Goal: Task Accomplishment & Management: Use online tool/utility

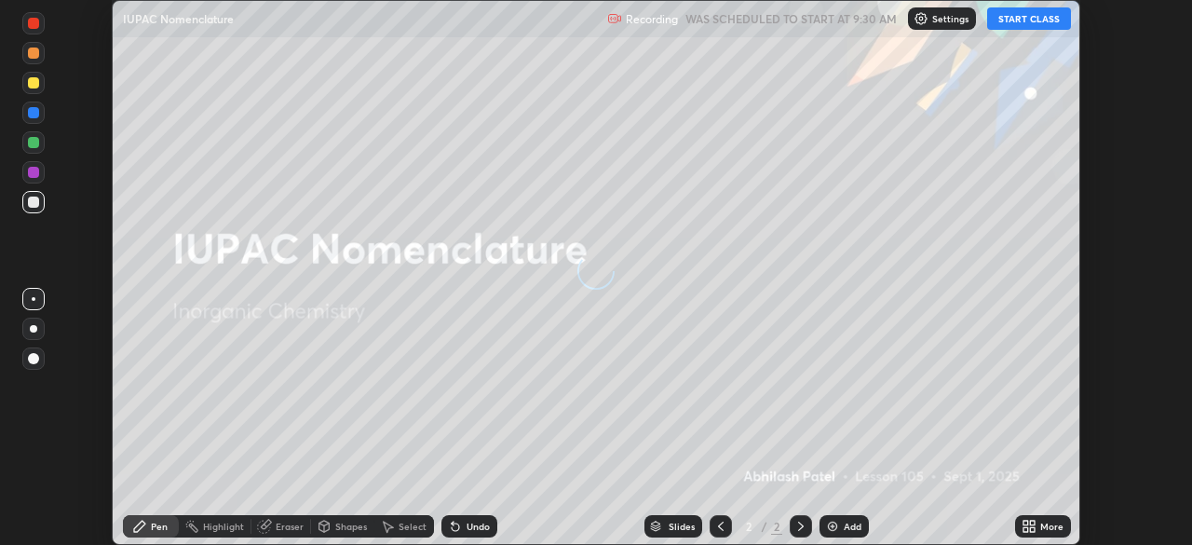
scroll to position [545, 1191]
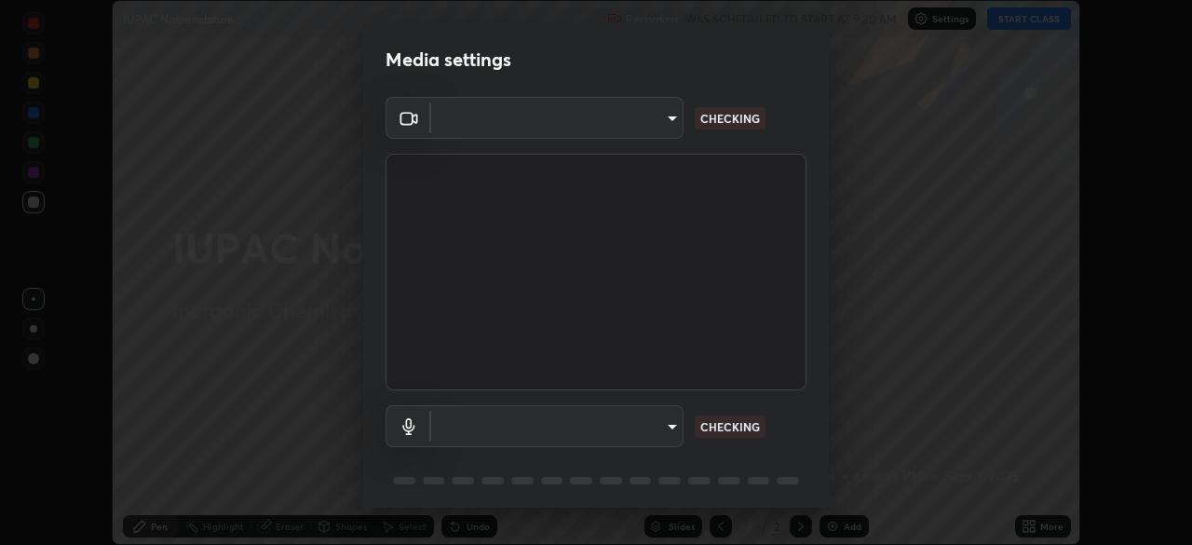
type input "9d859b0dc9df3993e45d71748640ef8916b2c21d6ac1b4416f64a69378af508e"
click at [732, 425] on p "NO FEED" at bounding box center [724, 426] width 48 height 17
click at [642, 424] on body "Erase all IUPAC Nomenclature Recording WAS SCHEDULED TO START AT 9:30 AM Settin…" at bounding box center [596, 272] width 1192 height 545
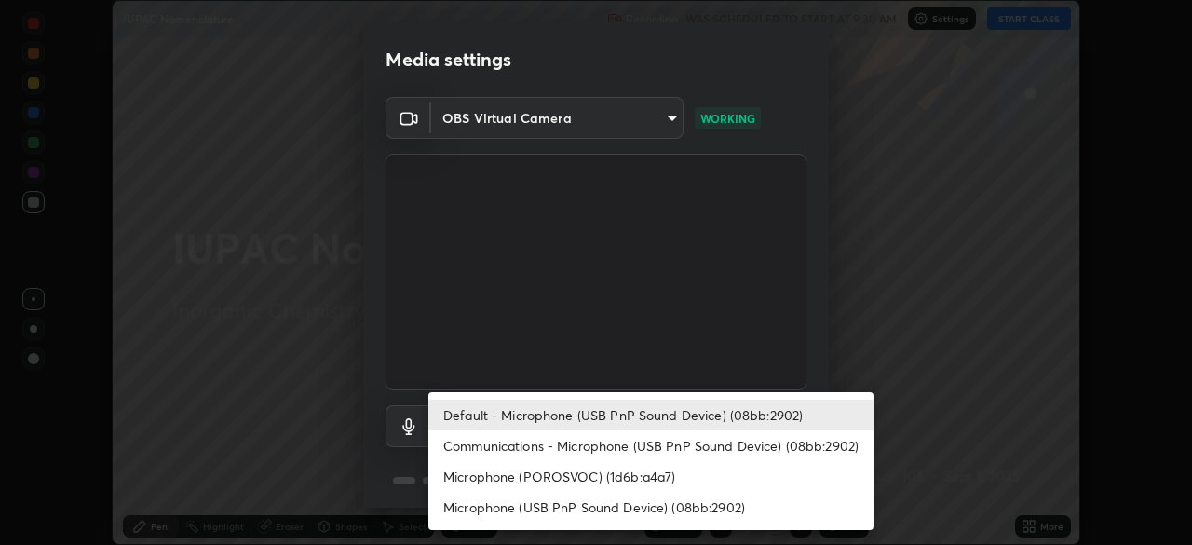
click at [591, 497] on li "Microphone (USB PnP Sound Device) (08bb:2902)" at bounding box center [650, 507] width 445 height 31
type input "4f06c2d6b51db1f9fe48d8ea370b420cdfdc57b065f61fb7ee4703c9f90ad683"
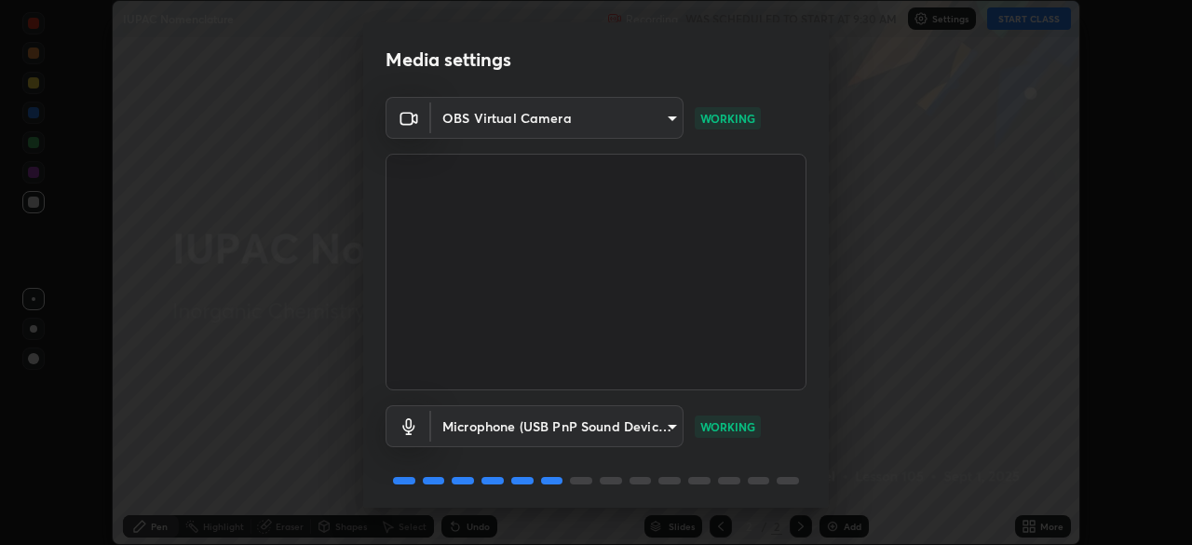
scroll to position [66, 0]
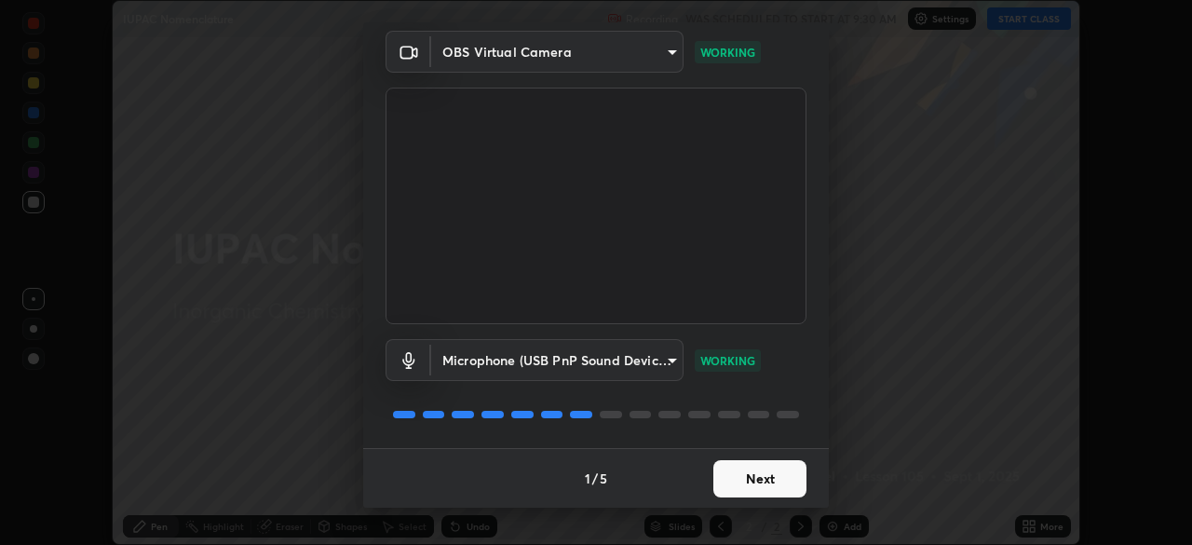
click at [782, 485] on button "Next" at bounding box center [759, 478] width 93 height 37
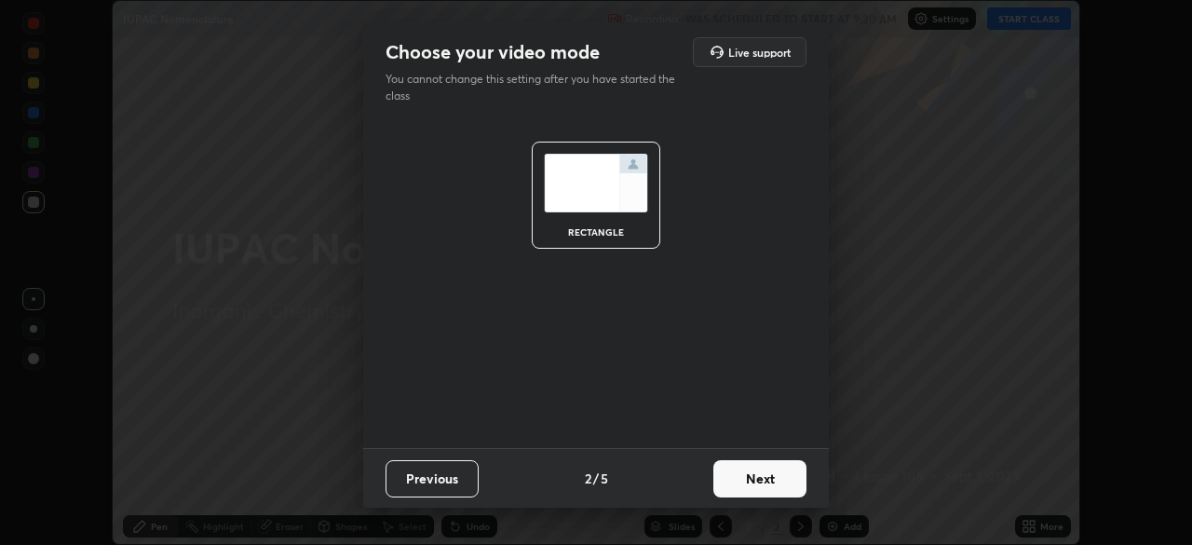
scroll to position [0, 0]
click at [775, 476] on button "Next" at bounding box center [759, 478] width 93 height 37
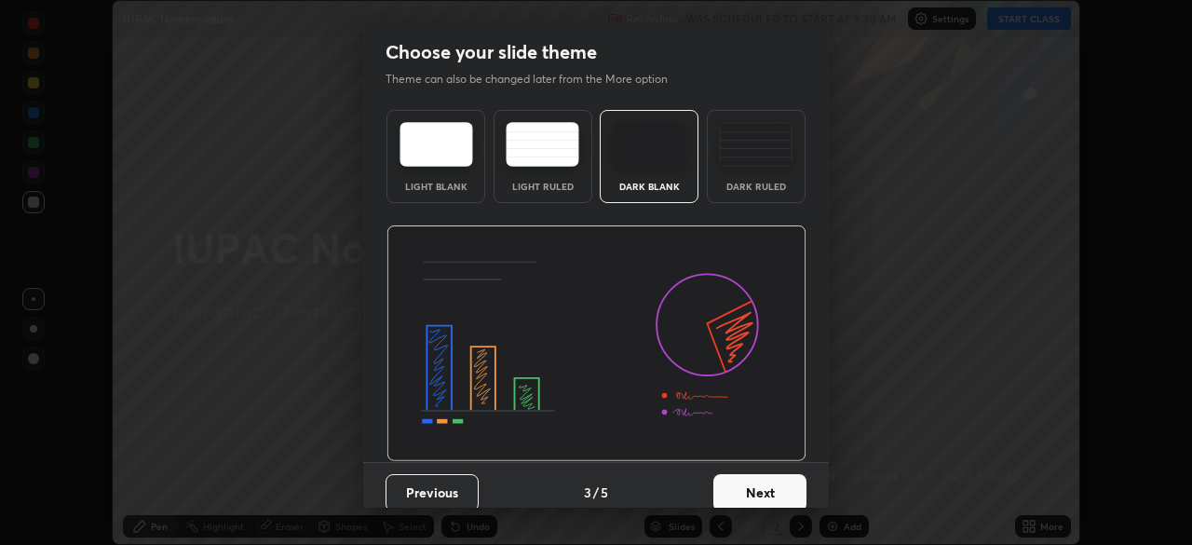
click at [793, 480] on button "Next" at bounding box center [759, 492] width 93 height 37
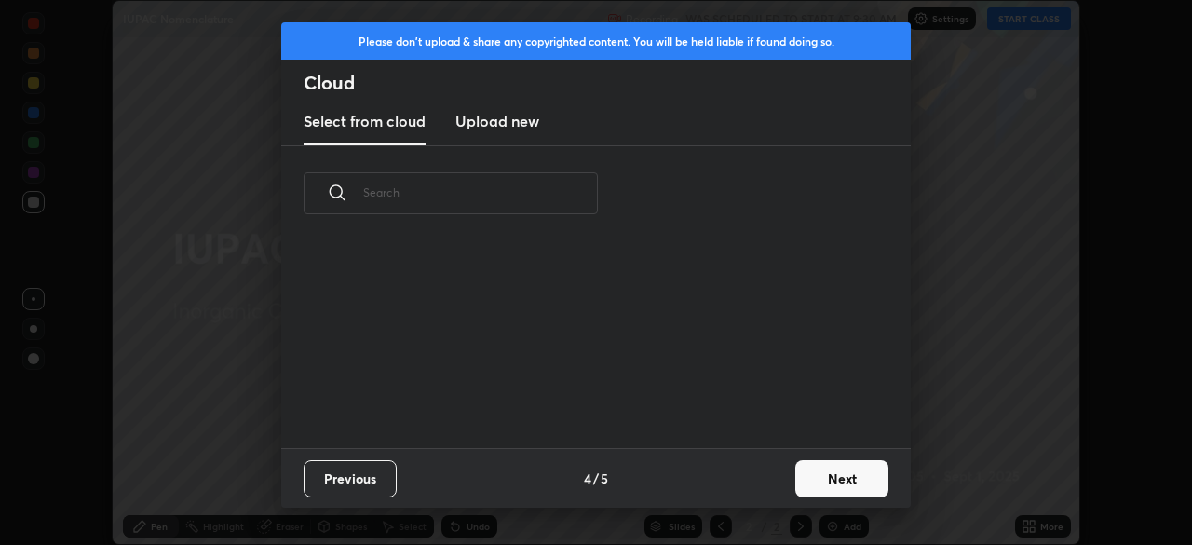
click at [820, 469] on button "Next" at bounding box center [841, 478] width 93 height 37
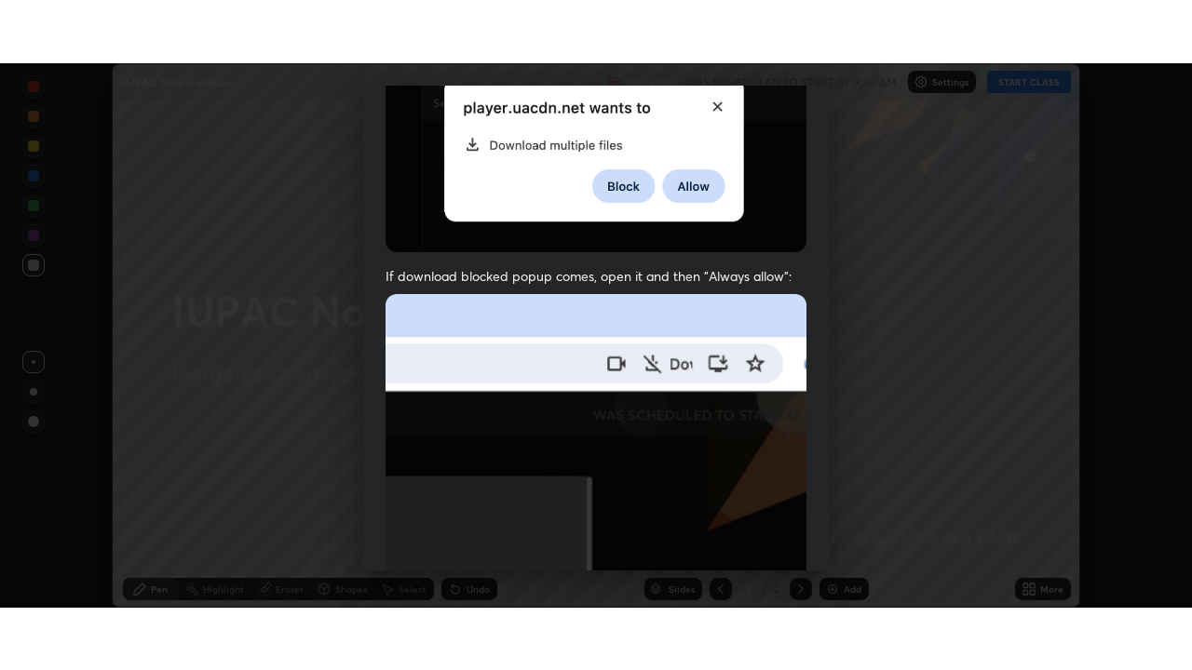
scroll to position [446, 0]
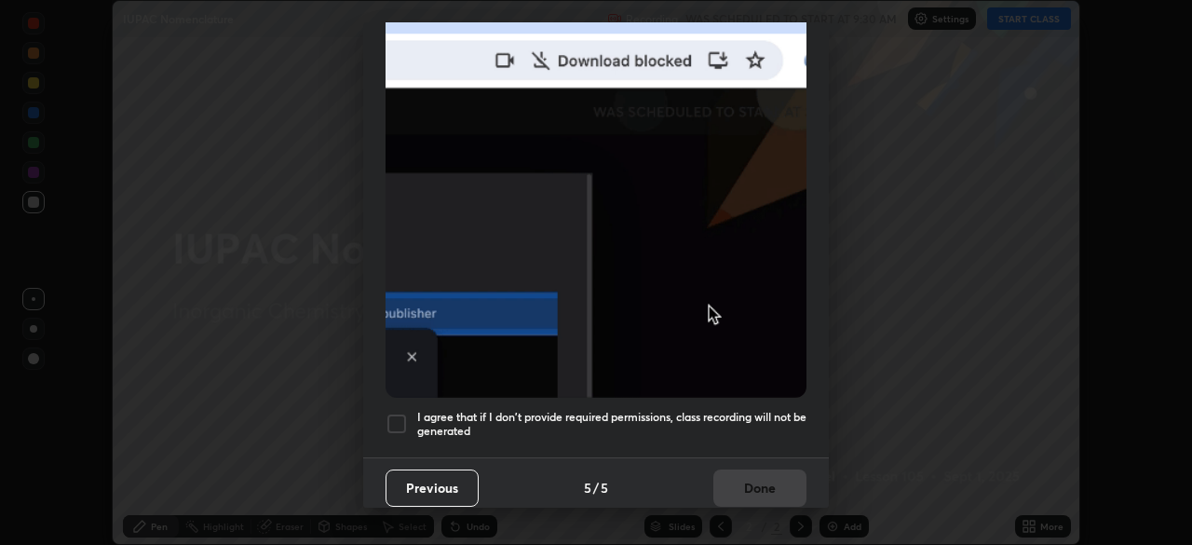
click at [757, 418] on h5 "I agree that if I don't provide required permissions, class recording will not …" at bounding box center [611, 424] width 389 height 29
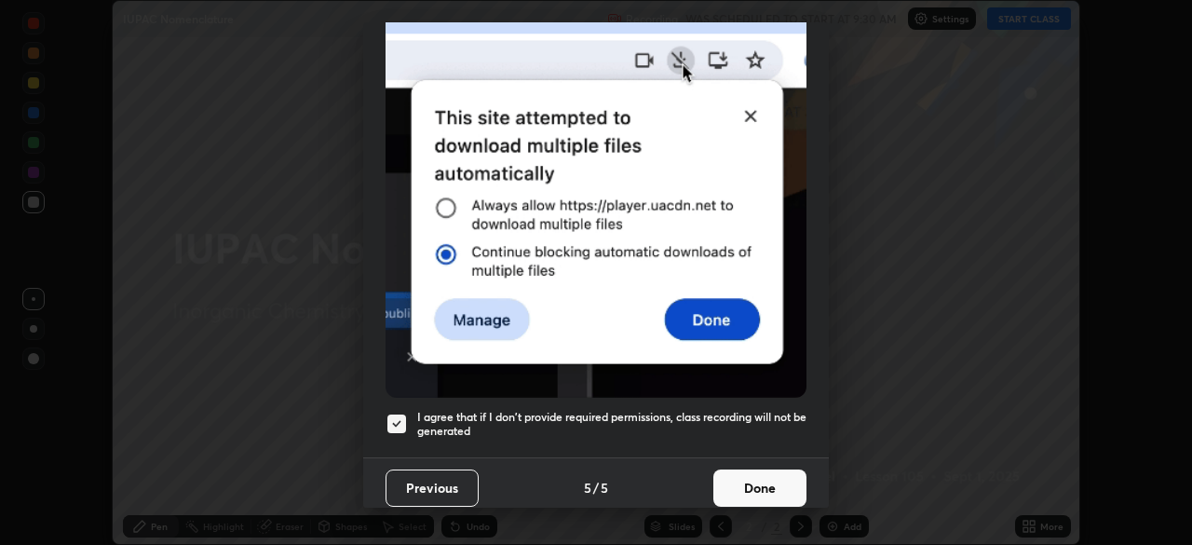
click at [774, 485] on button "Done" at bounding box center [759, 487] width 93 height 37
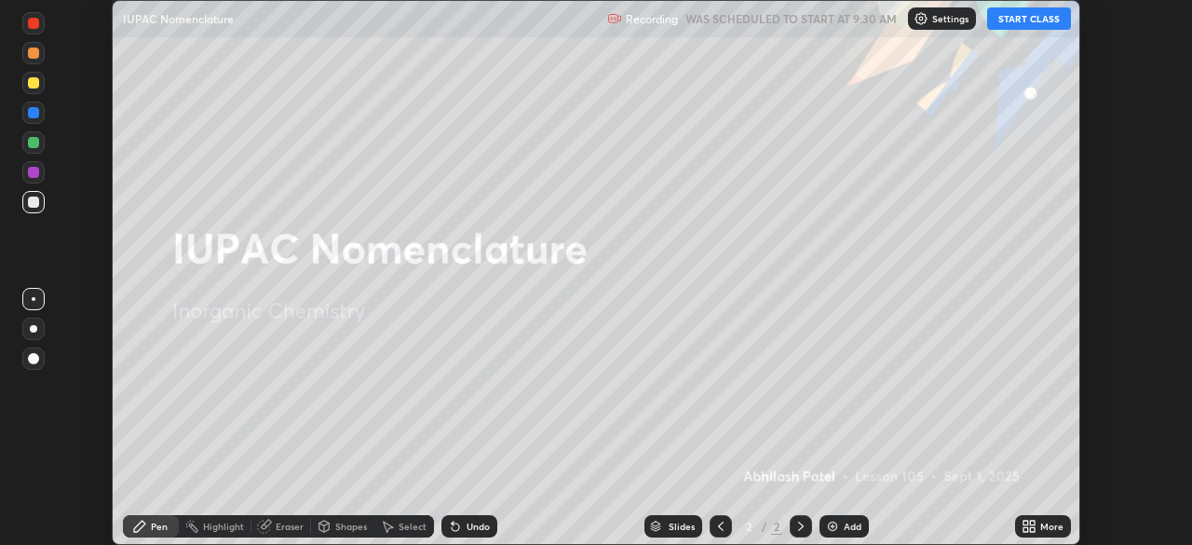
click at [1048, 26] on button "START CLASS" at bounding box center [1029, 18] width 84 height 22
click at [1046, 534] on div "More" at bounding box center [1043, 526] width 56 height 22
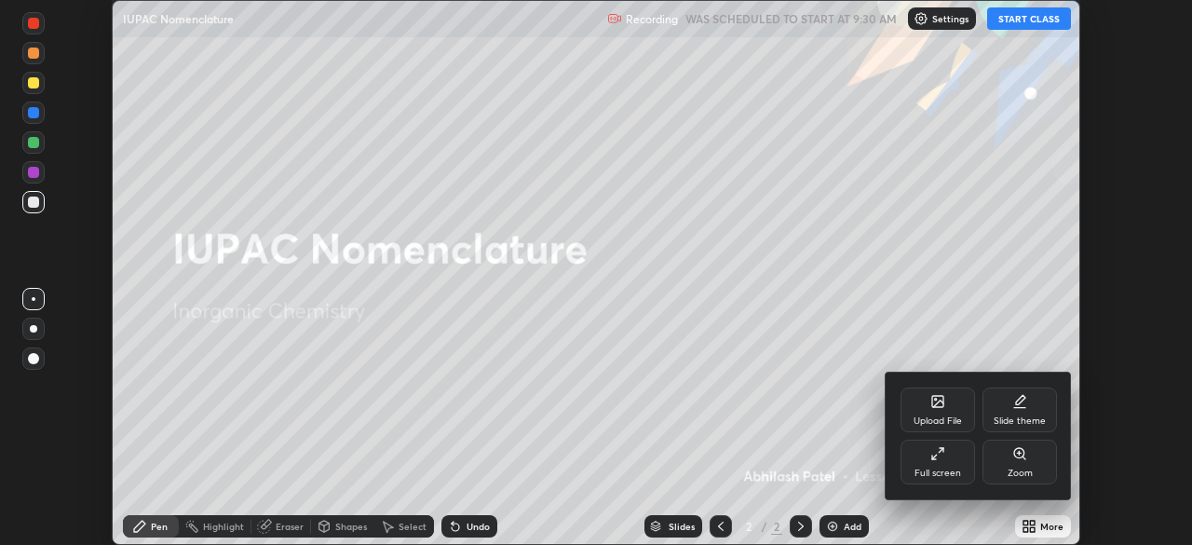
click at [954, 470] on div "Full screen" at bounding box center [937, 472] width 47 height 9
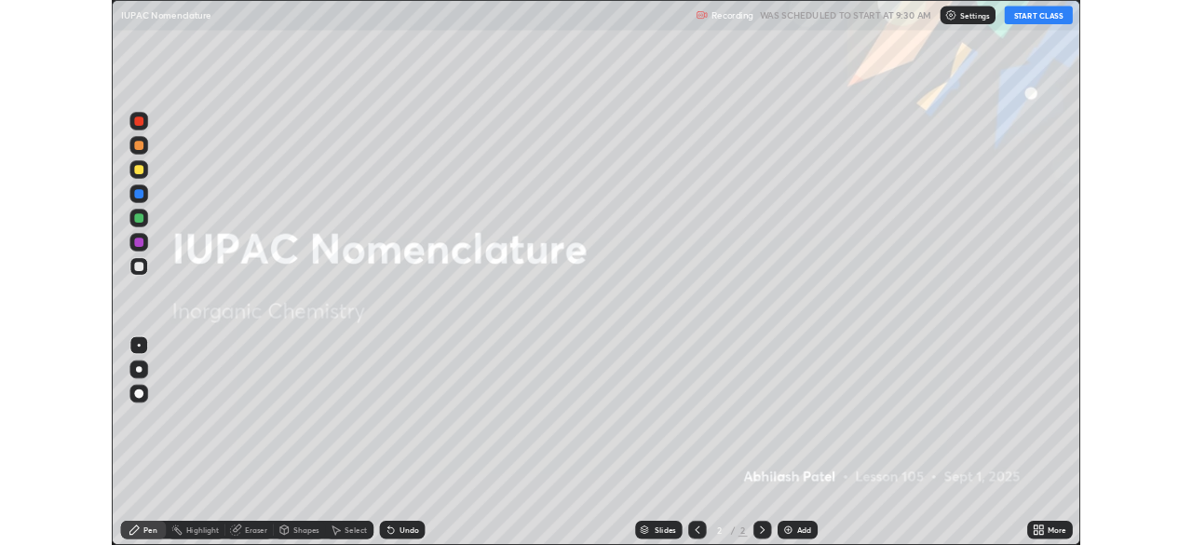
scroll to position [670, 1192]
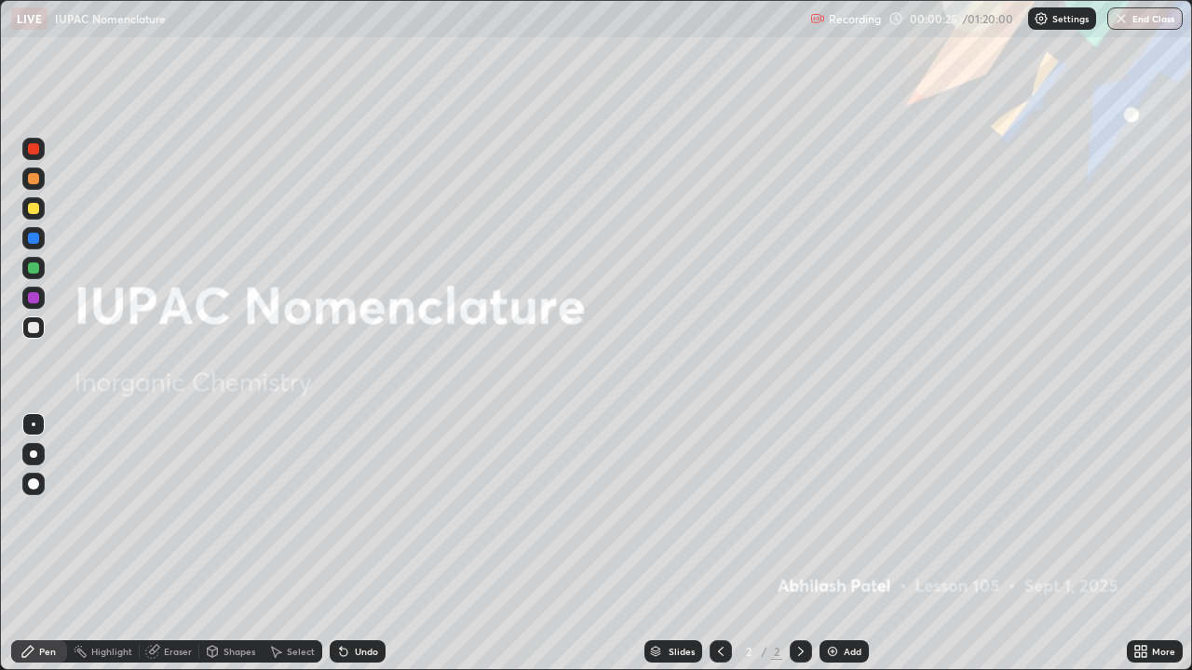
click at [854, 544] on div "Add" at bounding box center [853, 651] width 18 height 9
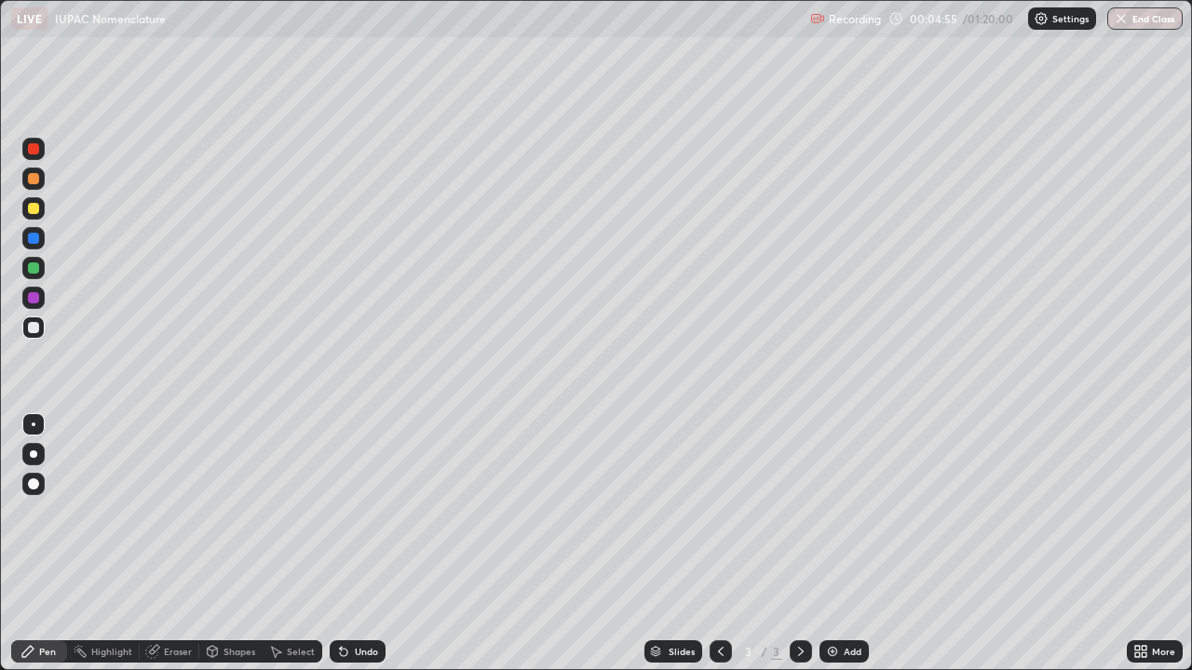
click at [34, 444] on div at bounding box center [33, 454] width 22 height 22
click at [359, 544] on div "Undo" at bounding box center [358, 652] width 56 height 22
click at [34, 215] on div at bounding box center [33, 208] width 22 height 22
click at [40, 318] on div at bounding box center [33, 328] width 22 height 22
click at [858, 544] on div "Add" at bounding box center [853, 651] width 18 height 9
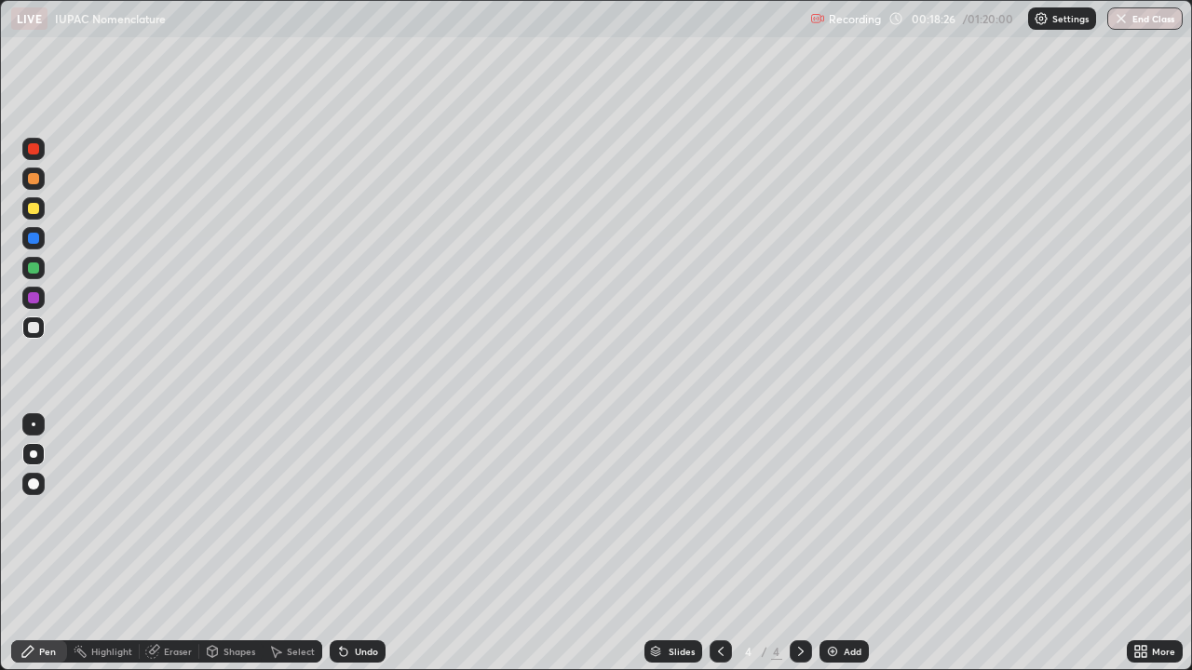
click at [34, 209] on div at bounding box center [33, 208] width 11 height 11
click at [40, 180] on div at bounding box center [33, 179] width 22 height 22
click at [358, 544] on div "Undo" at bounding box center [358, 652] width 56 height 22
click at [362, 544] on div "Undo" at bounding box center [366, 651] width 23 height 9
click at [357, 544] on div "Undo" at bounding box center [366, 651] width 23 height 9
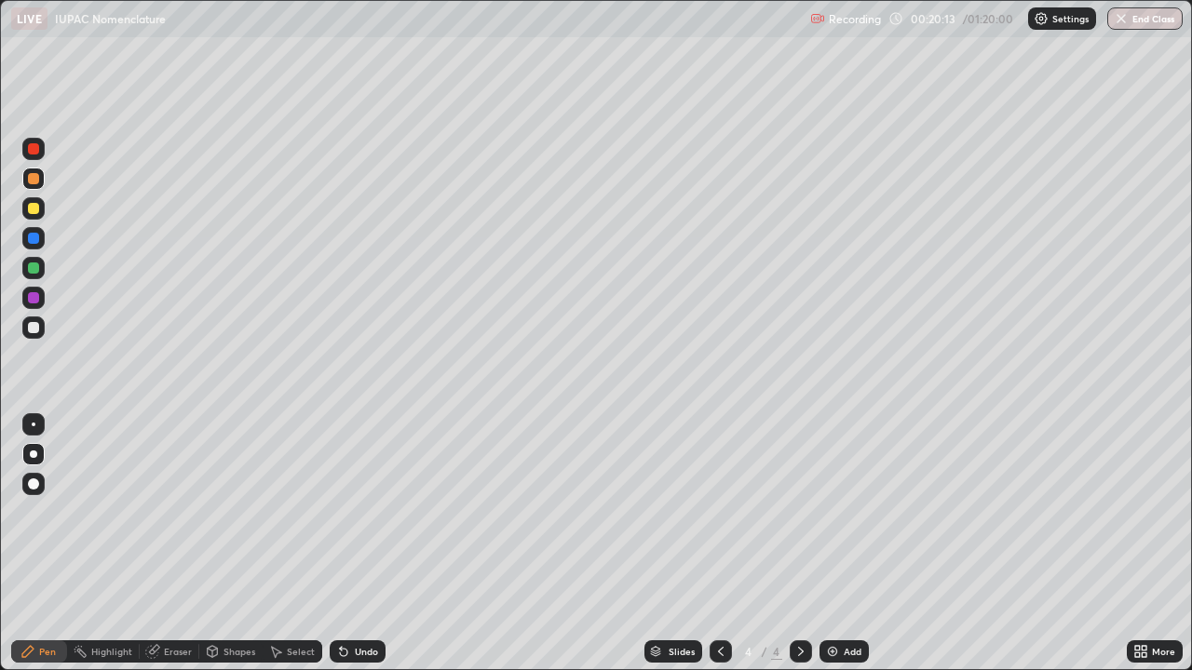
click at [33, 330] on div at bounding box center [33, 327] width 11 height 11
click at [294, 544] on div "Select" at bounding box center [301, 651] width 28 height 9
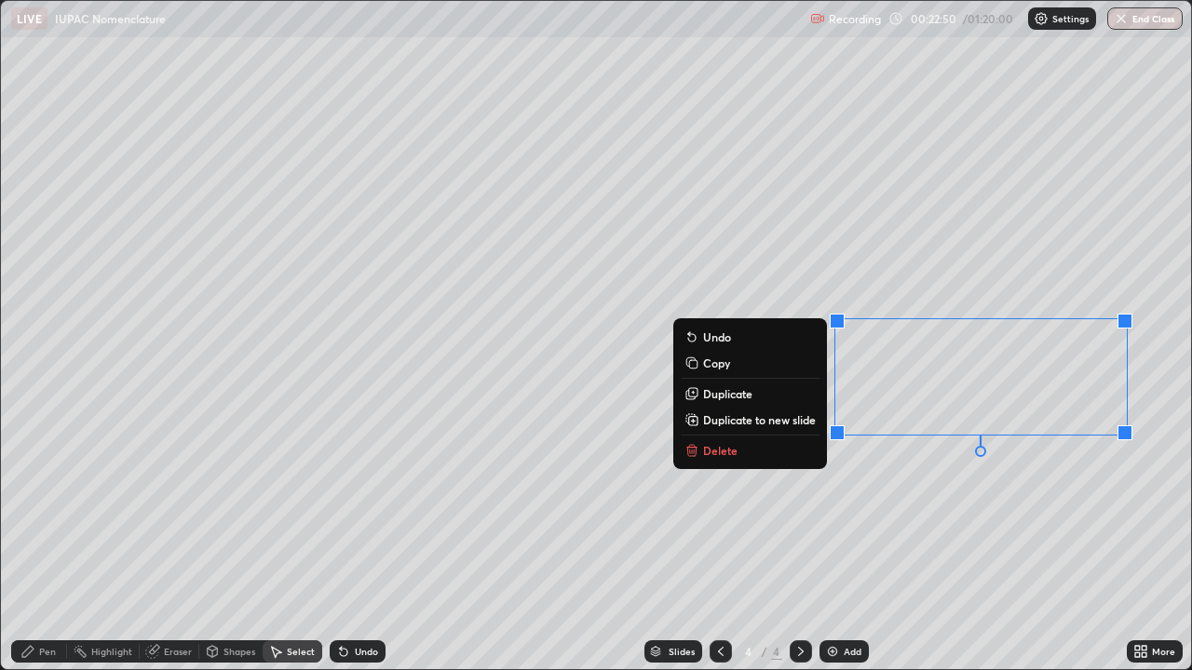
click at [1060, 225] on div "0 ° Undo Copy Duplicate Duplicate to new slide Delete" at bounding box center [596, 335] width 1190 height 669
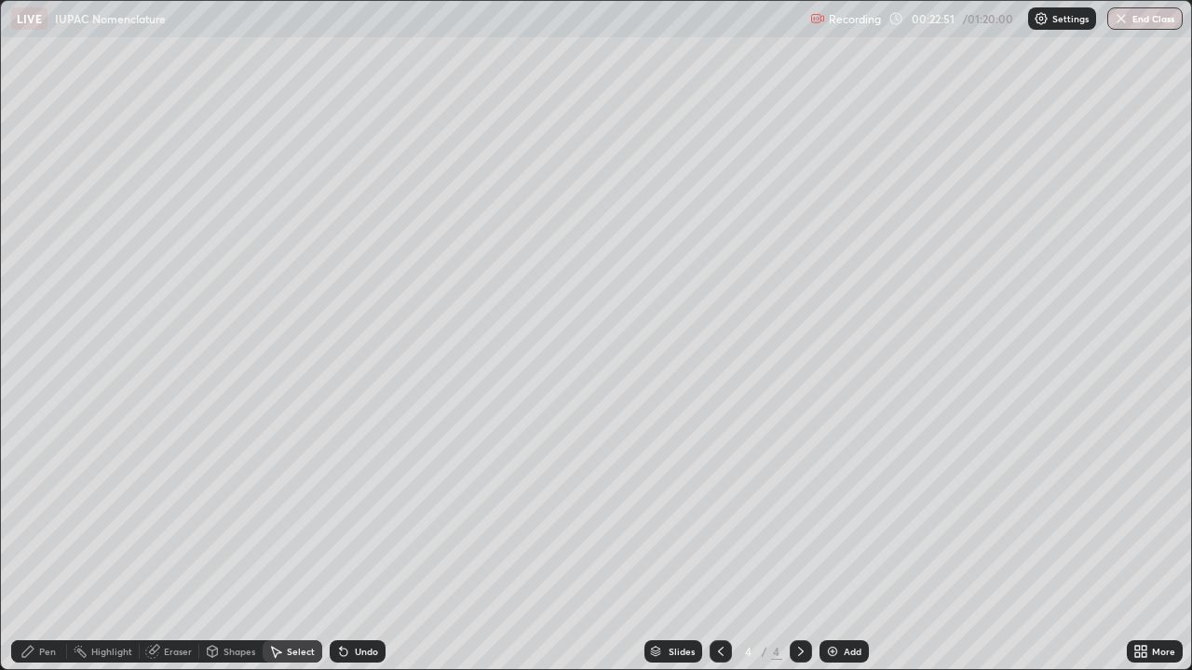
click at [54, 544] on div "Pen" at bounding box center [47, 651] width 17 height 9
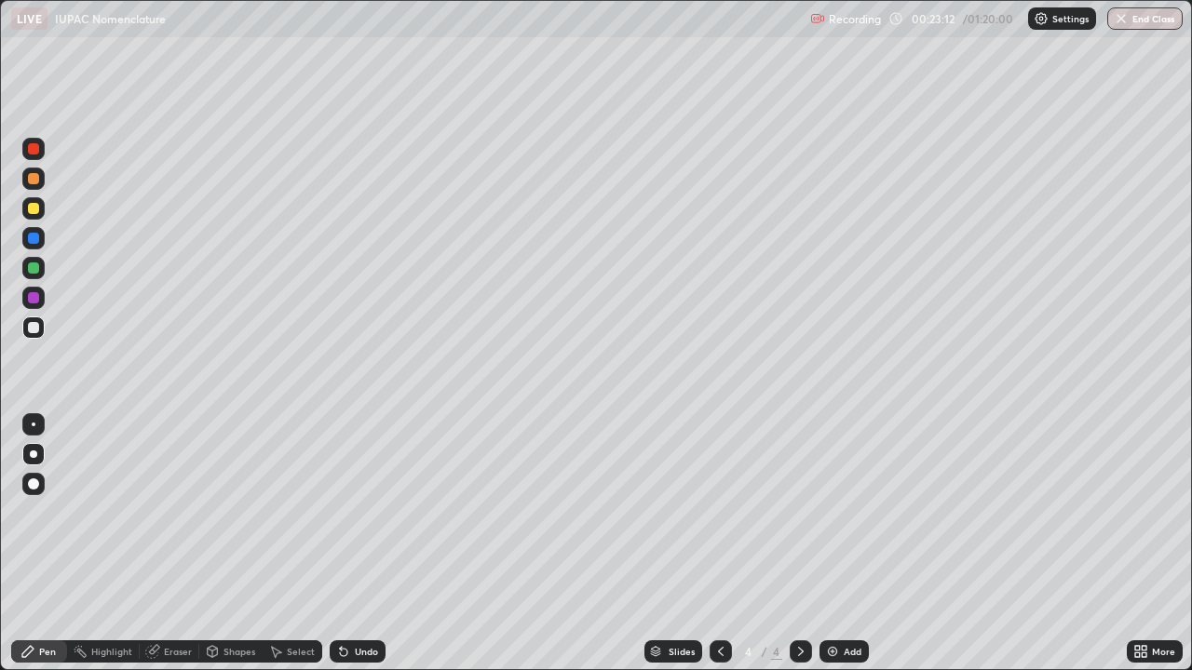
click at [184, 544] on div "Eraser" at bounding box center [178, 651] width 28 height 9
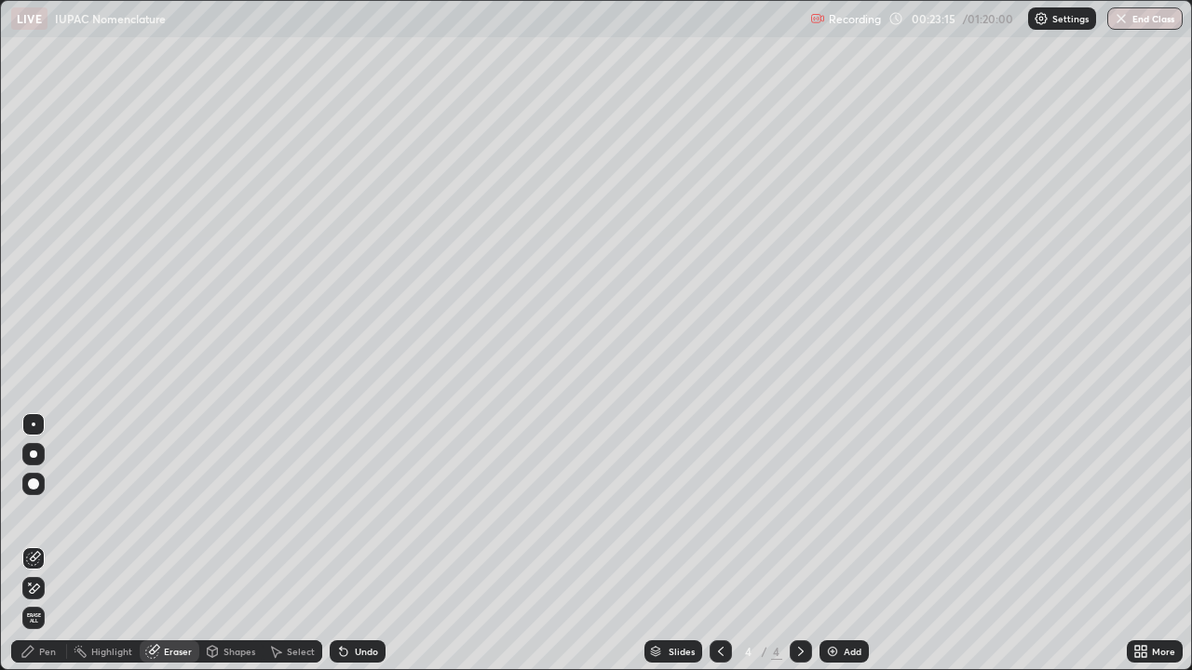
click at [51, 544] on div "Pen" at bounding box center [47, 651] width 17 height 9
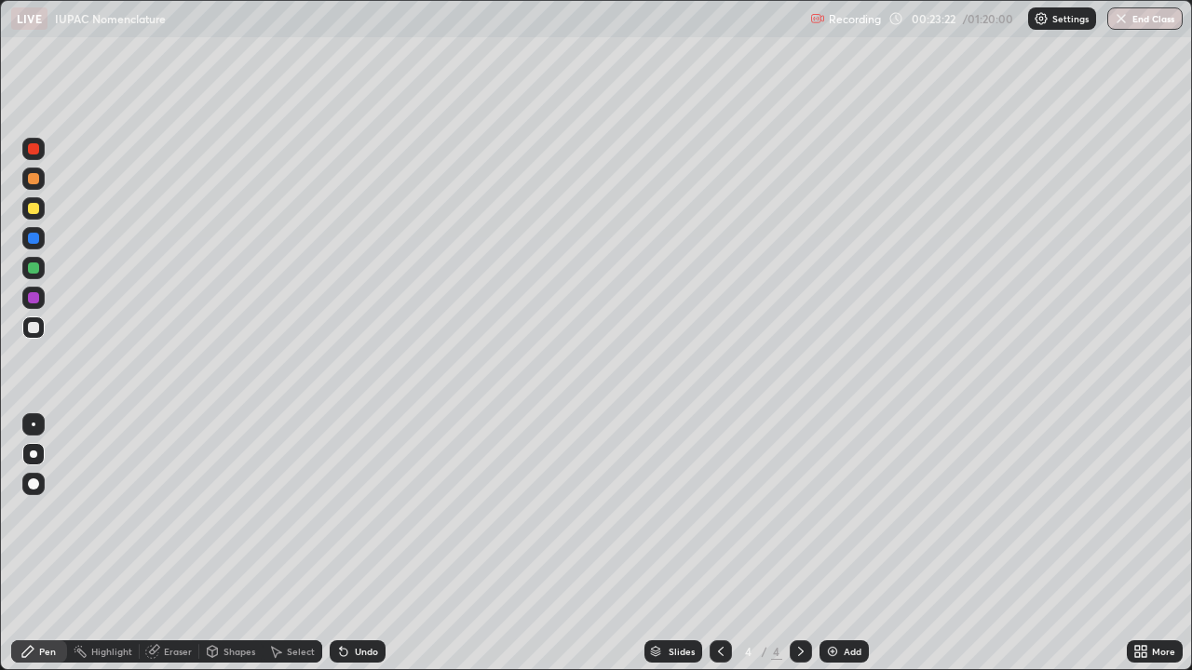
click at [851, 544] on div "Add" at bounding box center [853, 651] width 18 height 9
click at [357, 544] on div "Undo" at bounding box center [358, 652] width 56 height 22
click at [358, 544] on div "Undo" at bounding box center [358, 652] width 56 height 22
click at [340, 544] on icon at bounding box center [341, 648] width 2 height 2
click at [355, 544] on div "Undo" at bounding box center [358, 652] width 56 height 22
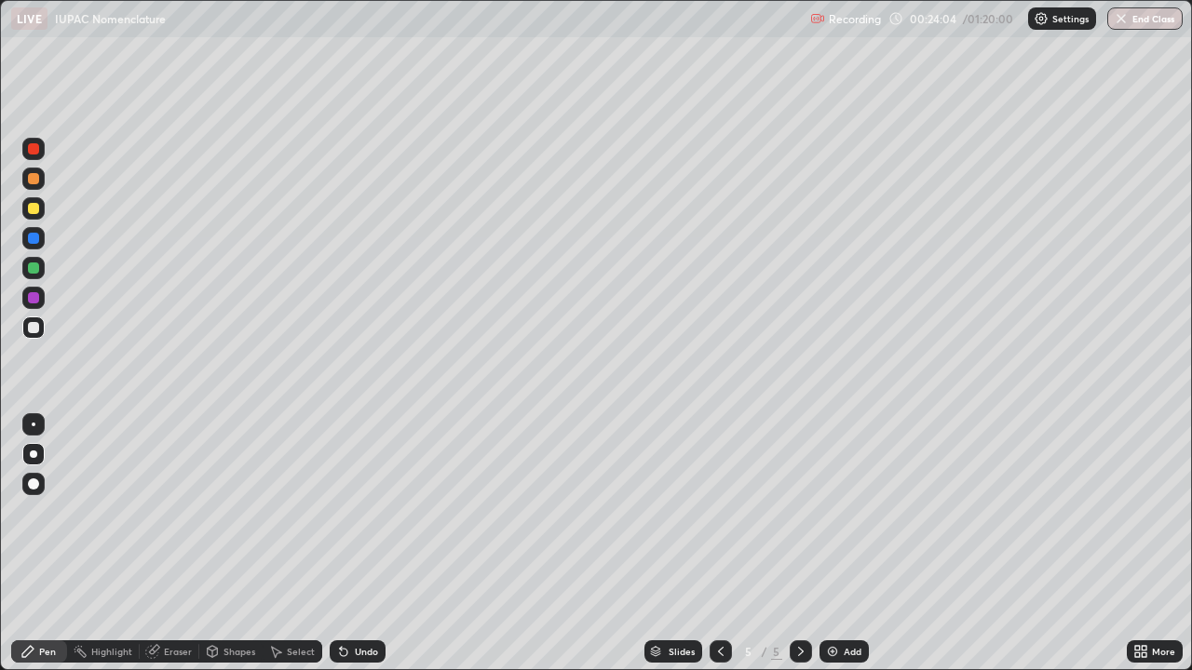
click at [723, 544] on icon at bounding box center [720, 651] width 15 height 15
click at [790, 544] on div at bounding box center [801, 652] width 22 height 22
click at [719, 544] on icon at bounding box center [720, 651] width 15 height 15
click at [836, 544] on div "Add" at bounding box center [843, 652] width 49 height 22
click at [34, 211] on div at bounding box center [33, 208] width 11 height 11
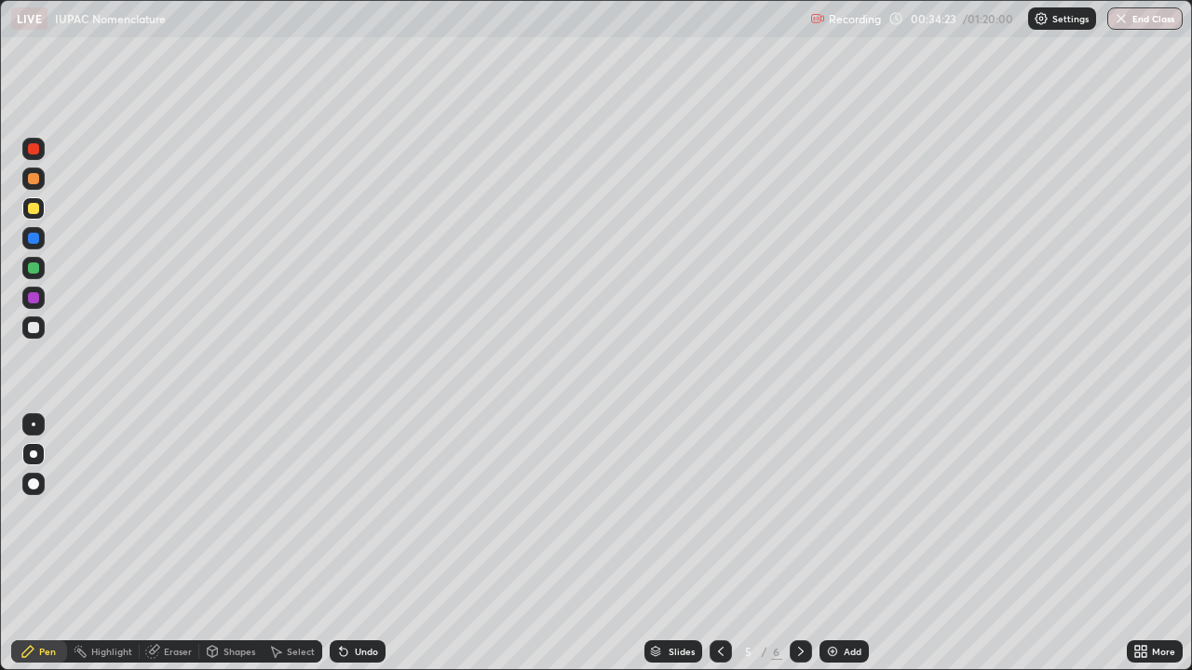
click at [366, 544] on div "Undo" at bounding box center [358, 652] width 56 height 22
click at [365, 544] on div "Undo" at bounding box center [358, 652] width 56 height 22
click at [352, 544] on div "Undo" at bounding box center [358, 652] width 56 height 22
click at [356, 544] on div "Undo" at bounding box center [358, 652] width 56 height 22
click at [363, 544] on div "Undo" at bounding box center [358, 652] width 56 height 22
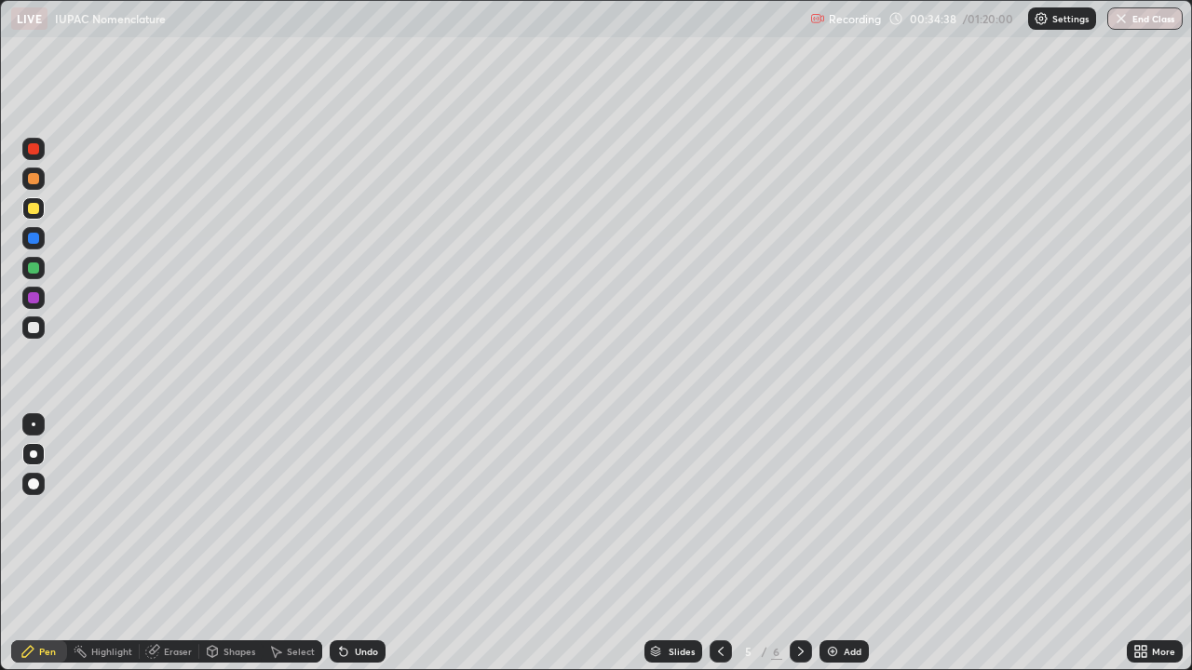
click at [359, 544] on div "Undo" at bounding box center [358, 652] width 56 height 22
click at [350, 544] on div "Undo" at bounding box center [358, 652] width 56 height 22
click at [358, 544] on div "Undo" at bounding box center [358, 652] width 56 height 22
click at [362, 544] on div "Undo" at bounding box center [366, 651] width 23 height 9
click at [364, 544] on div "Undo" at bounding box center [366, 651] width 23 height 9
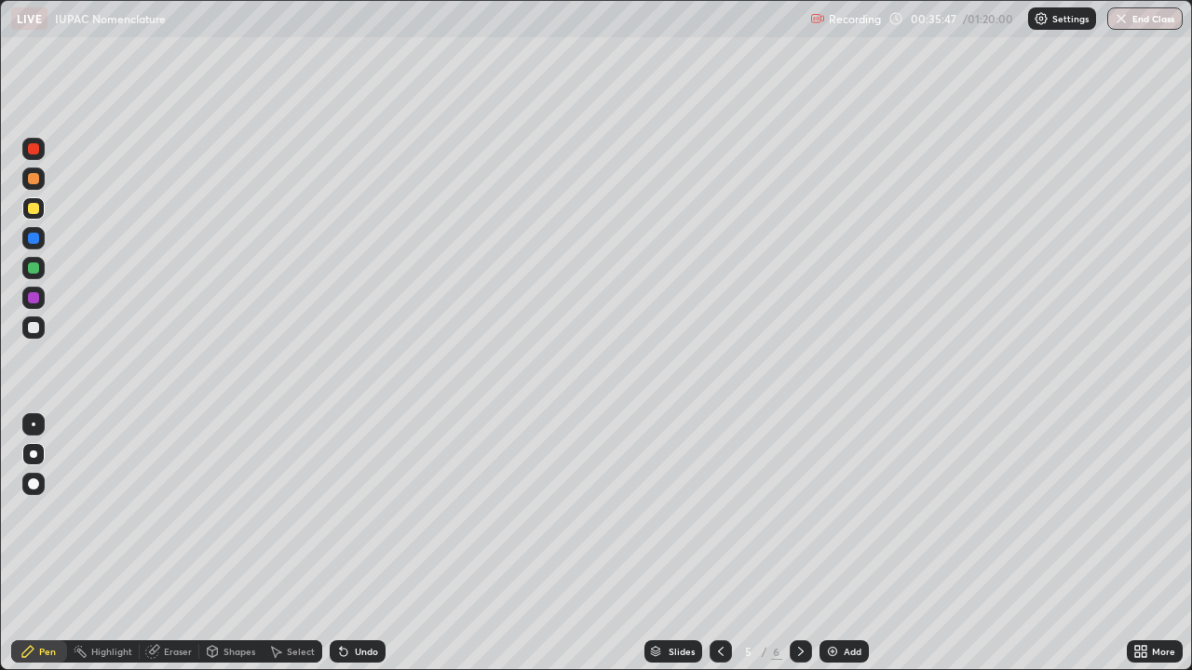
click at [364, 544] on div "Undo" at bounding box center [366, 651] width 23 height 9
click at [369, 544] on div "Undo" at bounding box center [366, 651] width 23 height 9
click at [372, 544] on div "Undo" at bounding box center [366, 651] width 23 height 9
click at [858, 544] on div "Add" at bounding box center [843, 652] width 49 height 22
click at [34, 328] on div at bounding box center [33, 327] width 11 height 11
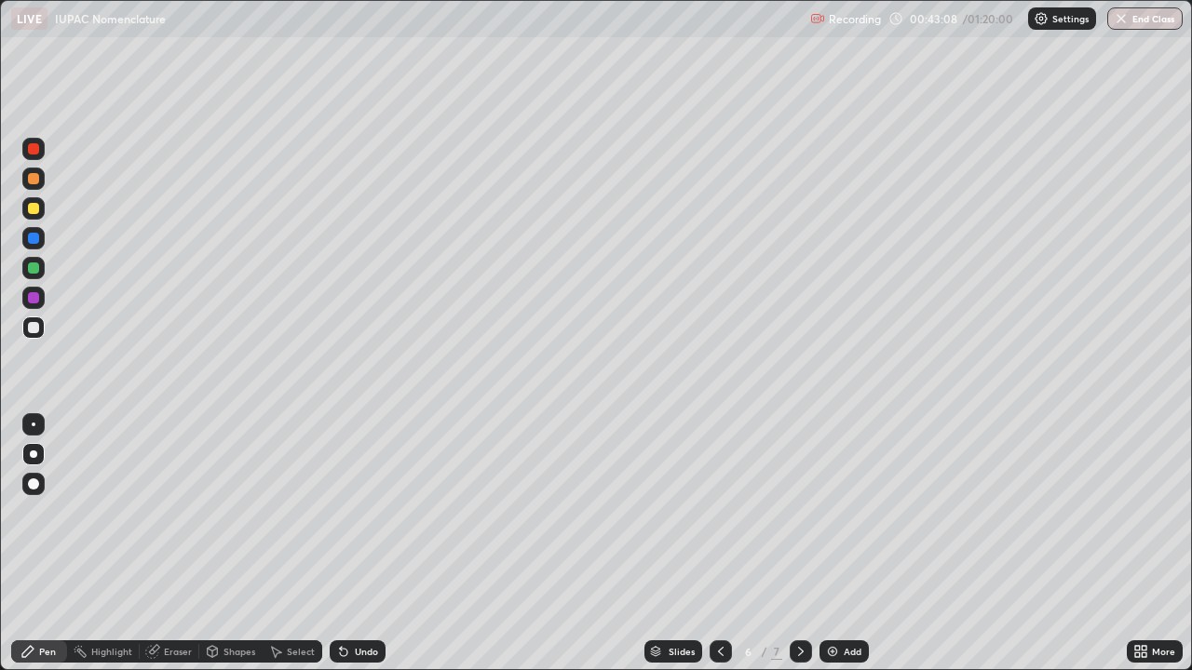
click at [42, 216] on div at bounding box center [33, 208] width 22 height 22
click at [359, 544] on div "Undo" at bounding box center [366, 651] width 23 height 9
click at [240, 544] on div "Shapes" at bounding box center [239, 651] width 32 height 9
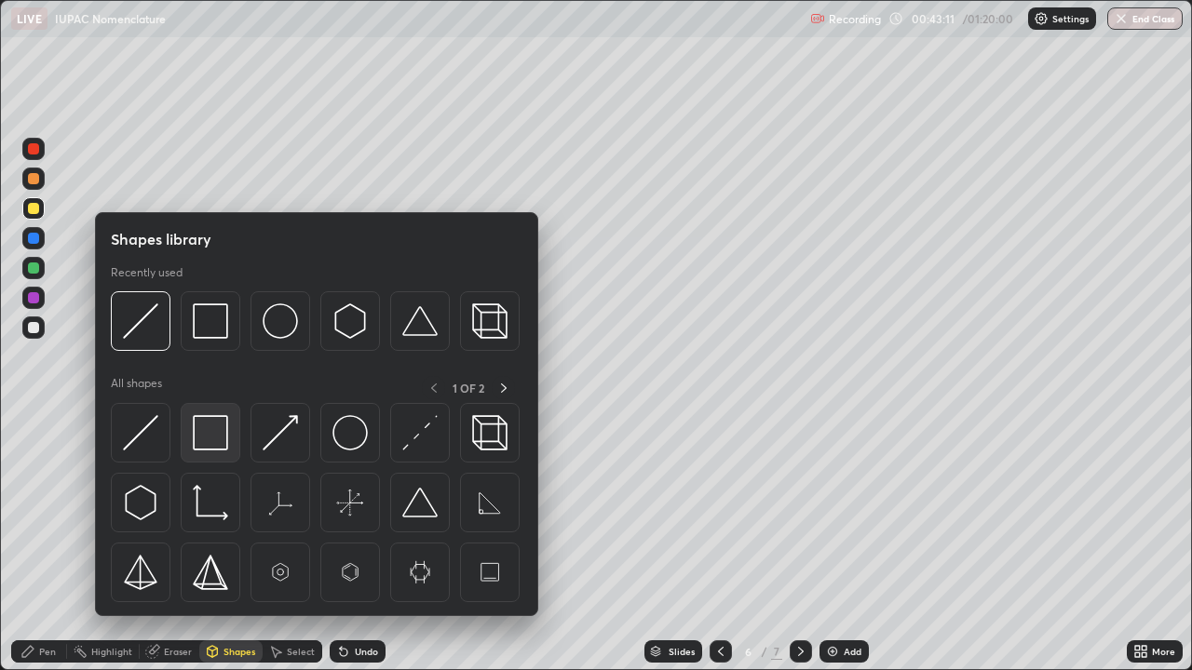
click at [220, 427] on img at bounding box center [210, 432] width 35 height 35
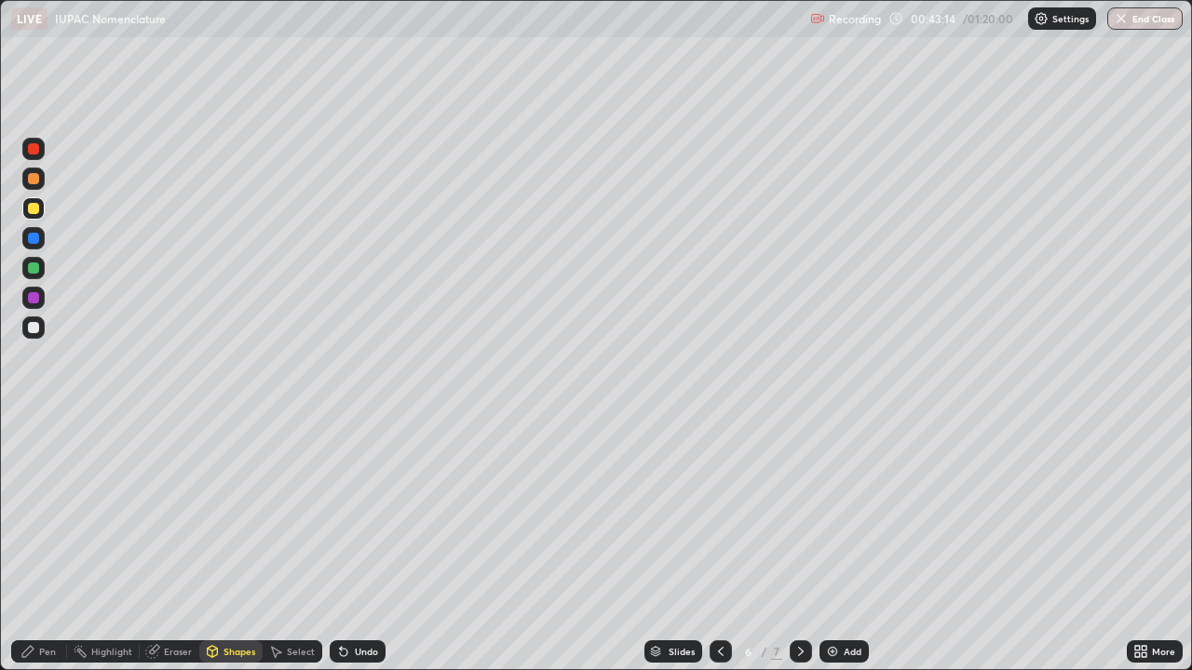
click at [304, 544] on div "Select" at bounding box center [293, 652] width 60 height 22
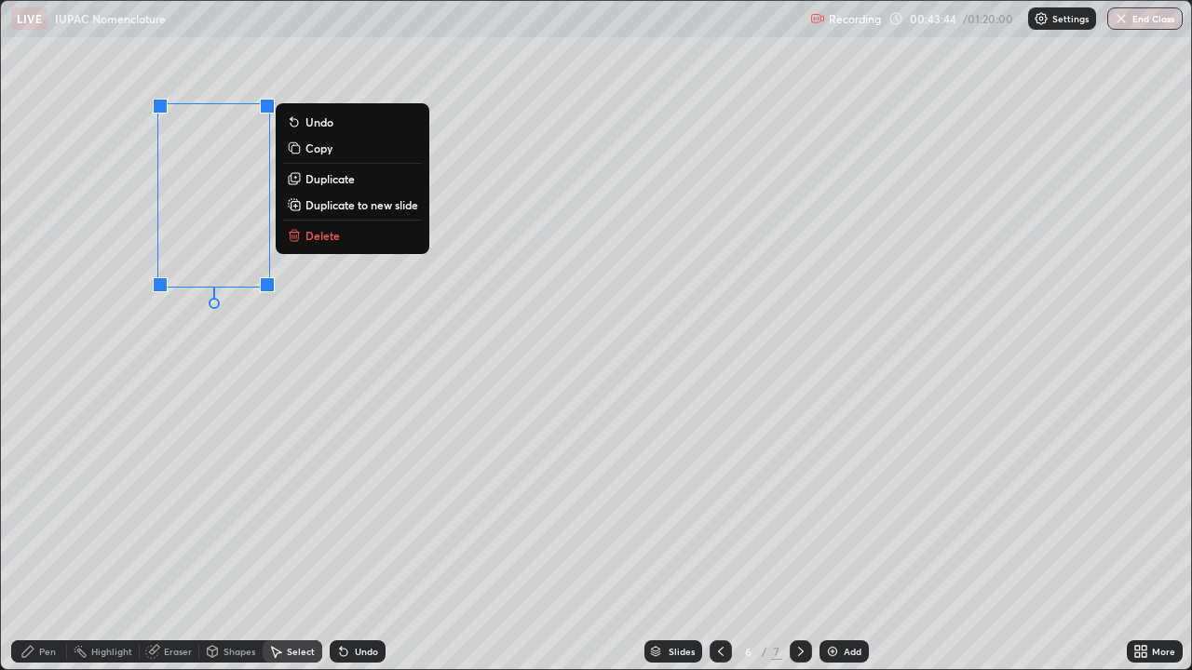
click at [356, 206] on p "Duplicate to new slide" at bounding box center [361, 204] width 113 height 15
click at [354, 182] on p "Duplicate" at bounding box center [329, 178] width 49 height 15
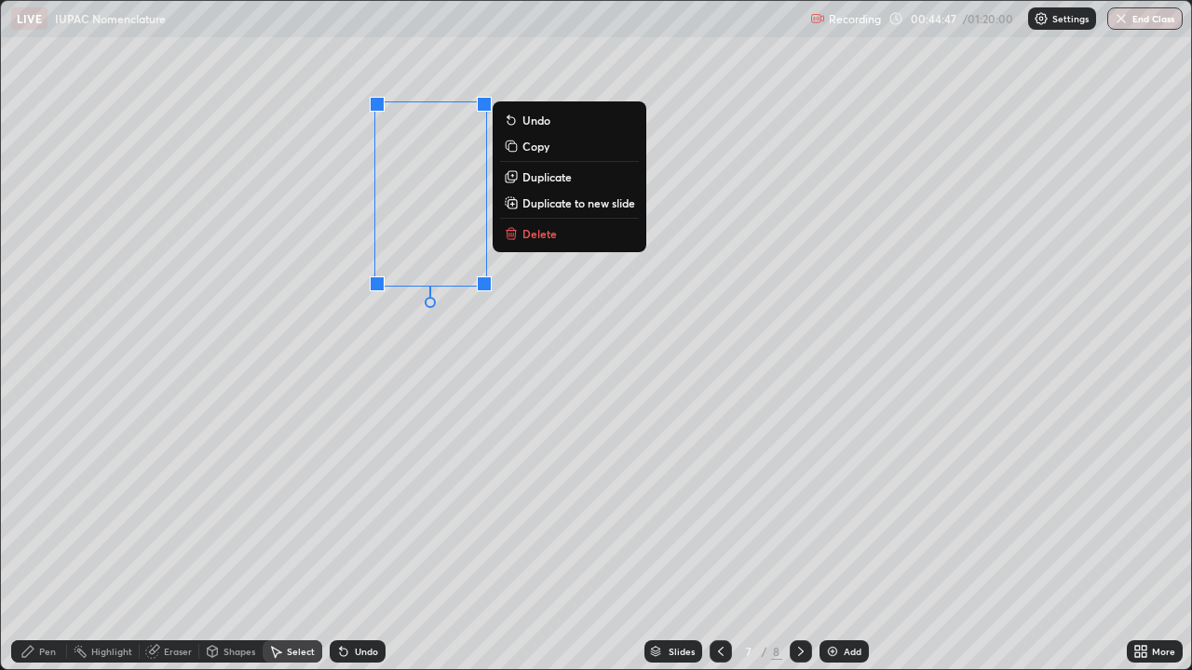
click at [555, 212] on button "Duplicate to new slide" at bounding box center [569, 203] width 139 height 22
click at [581, 206] on p "Duplicate to new slide" at bounding box center [578, 203] width 113 height 15
click at [585, 196] on p "Duplicate to new slide" at bounding box center [578, 203] width 113 height 15
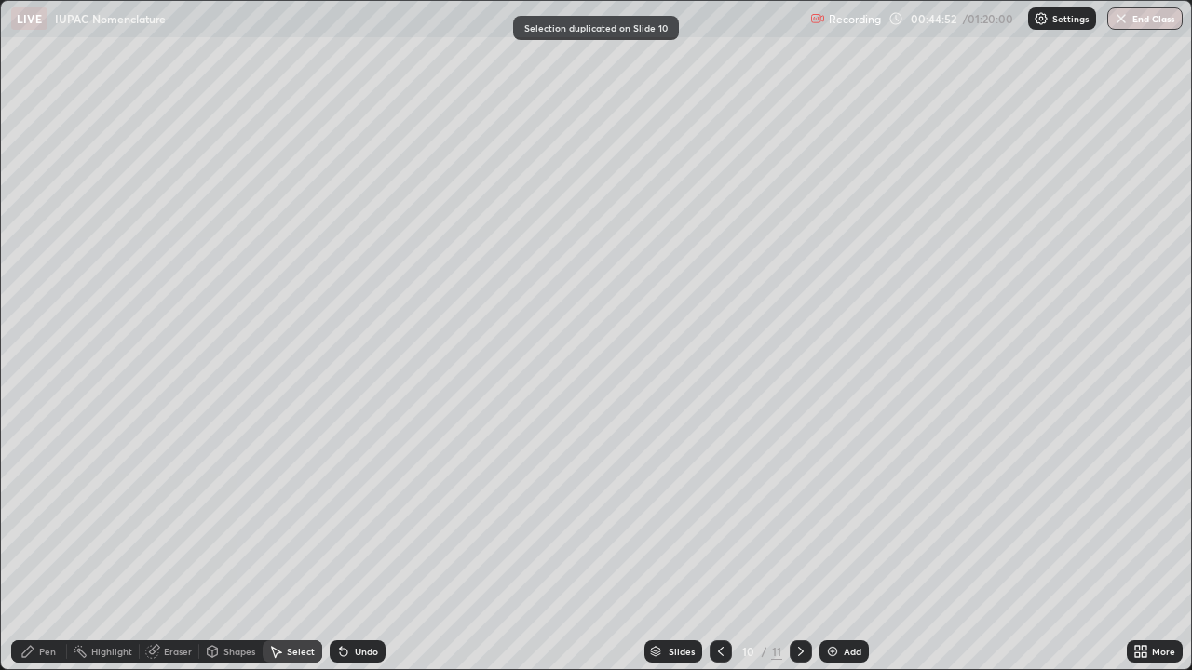
click at [725, 544] on div at bounding box center [721, 652] width 22 height 22
click at [727, 544] on div at bounding box center [721, 652] width 22 height 22
click at [726, 544] on div at bounding box center [721, 652] width 22 height 22
click at [719, 544] on icon at bounding box center [721, 651] width 6 height 9
click at [797, 544] on icon at bounding box center [800, 651] width 15 height 15
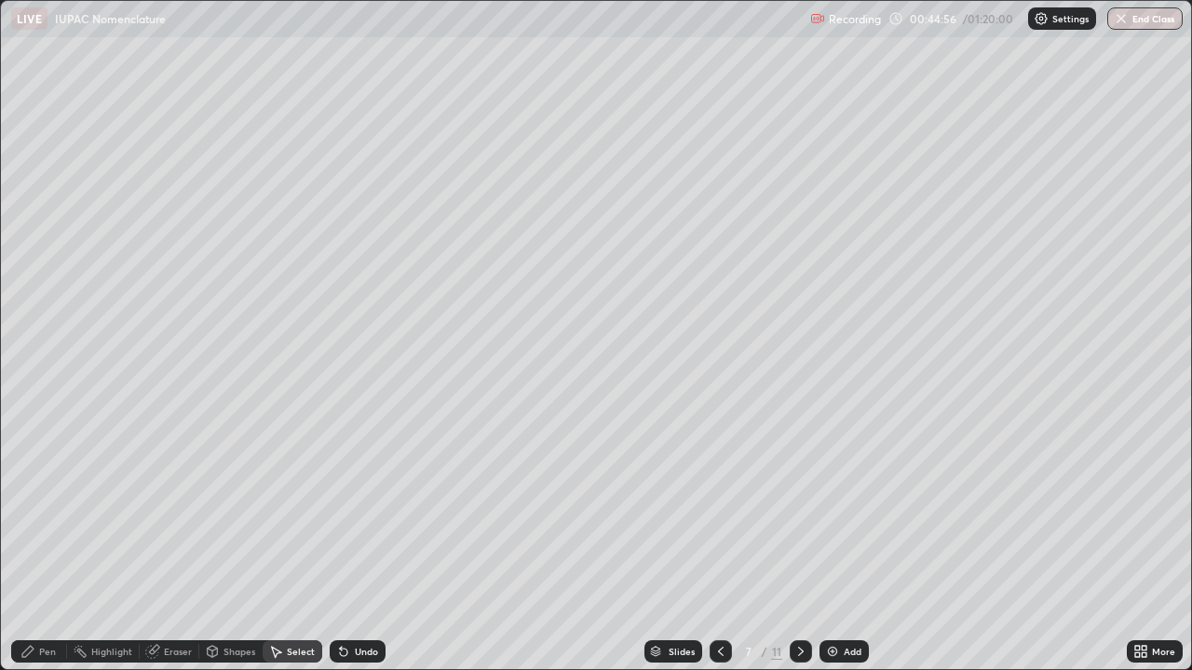
click at [295, 544] on div "Select" at bounding box center [301, 651] width 28 height 9
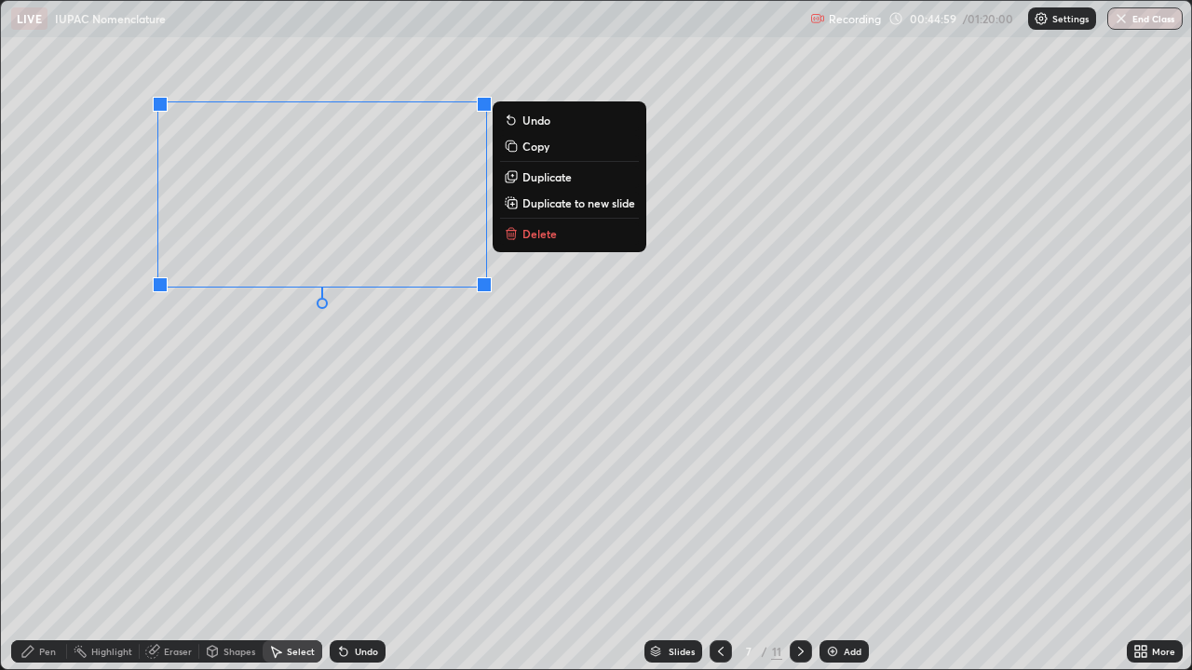
click at [561, 178] on p "Duplicate" at bounding box center [546, 176] width 49 height 15
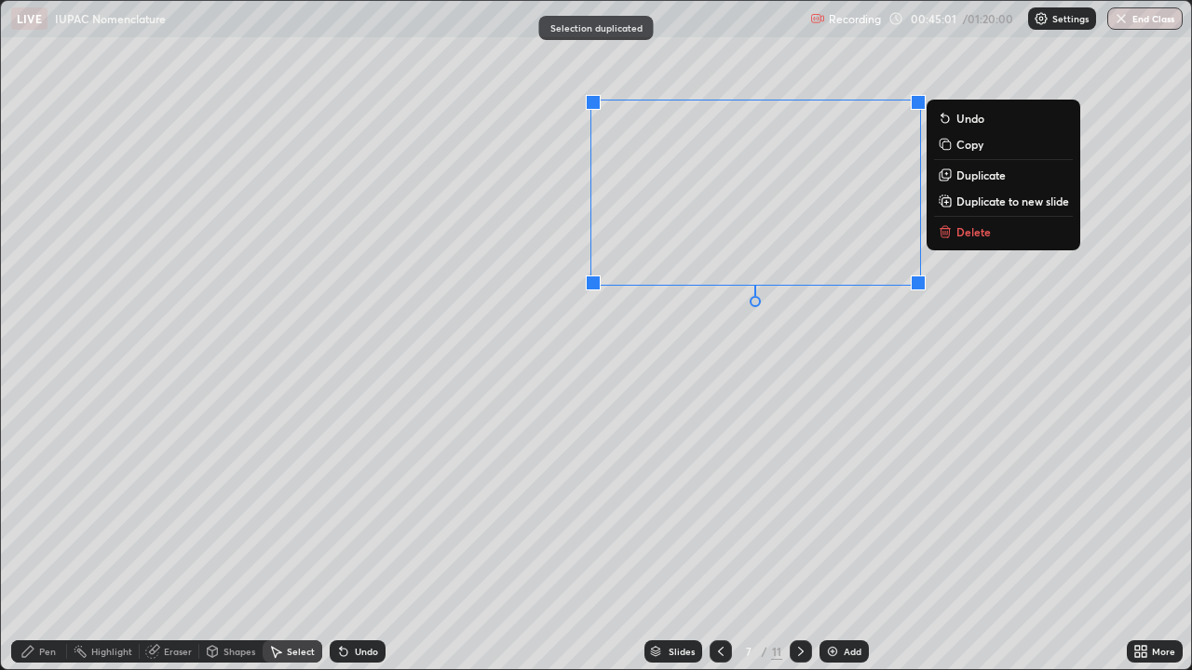
click at [780, 379] on div "0 ° Undo Copy Duplicate Duplicate to new slide Delete" at bounding box center [596, 335] width 1190 height 669
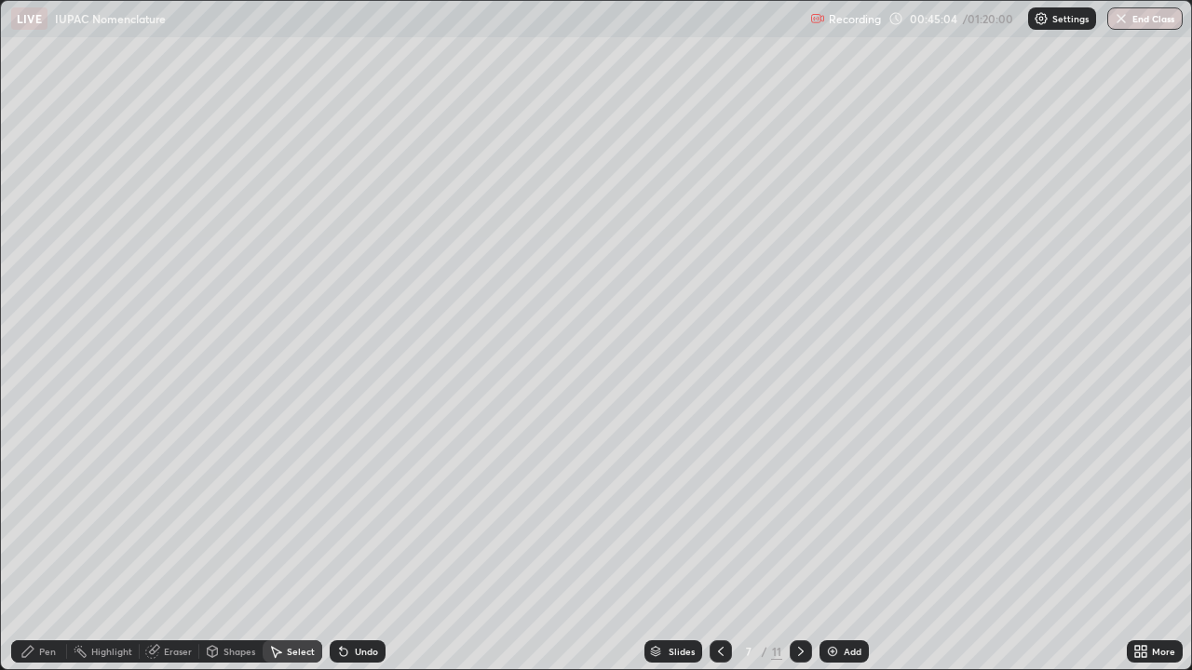
click at [52, 544] on div "Pen" at bounding box center [47, 651] width 17 height 9
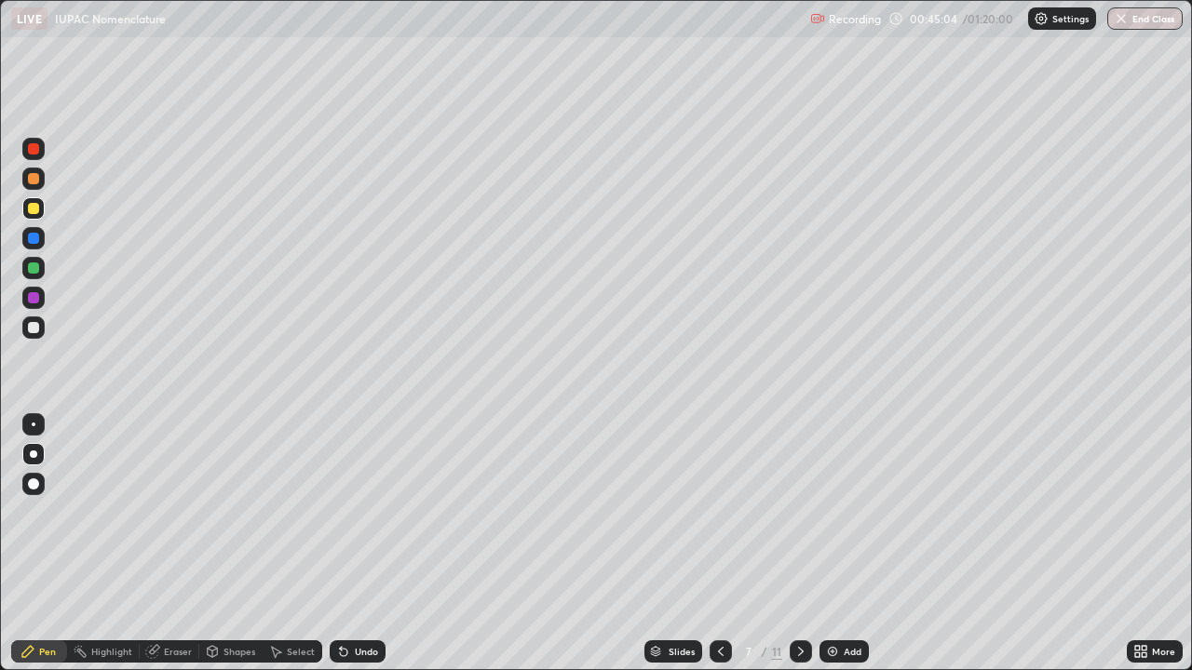
click at [235, 544] on div "Shapes" at bounding box center [239, 651] width 32 height 9
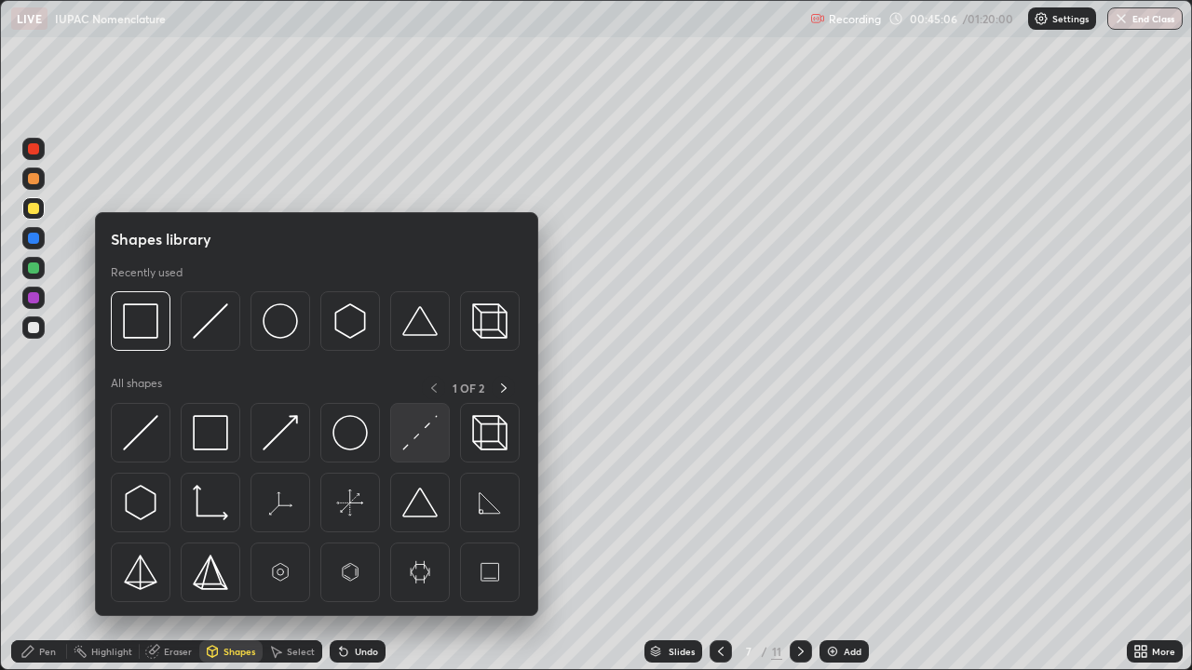
click at [417, 436] on img at bounding box center [419, 432] width 35 height 35
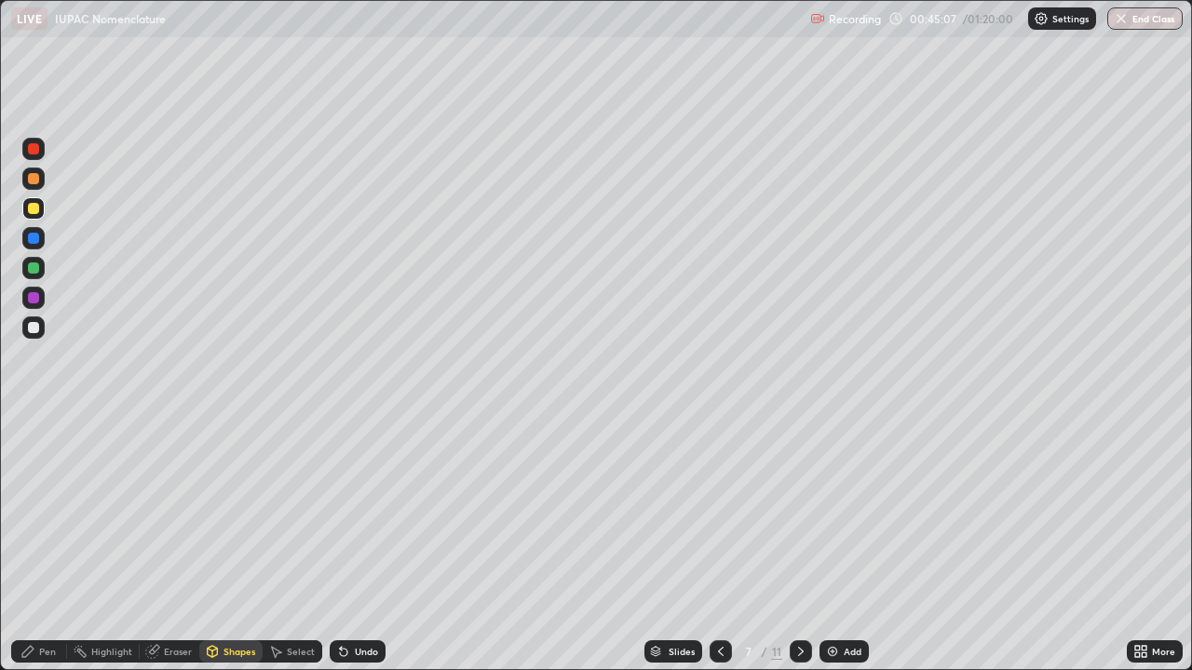
click at [35, 237] on div at bounding box center [33, 238] width 11 height 11
click at [50, 544] on div "Pen" at bounding box center [47, 651] width 17 height 9
click at [38, 173] on div at bounding box center [33, 179] width 22 height 22
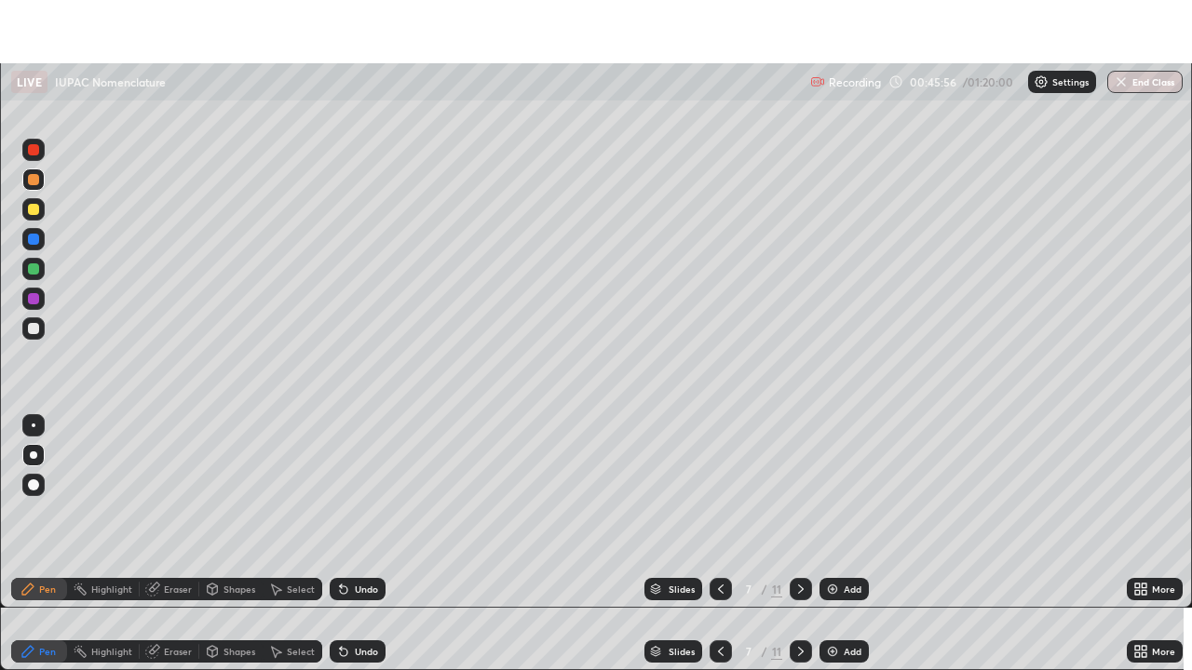
scroll to position [92571, 91924]
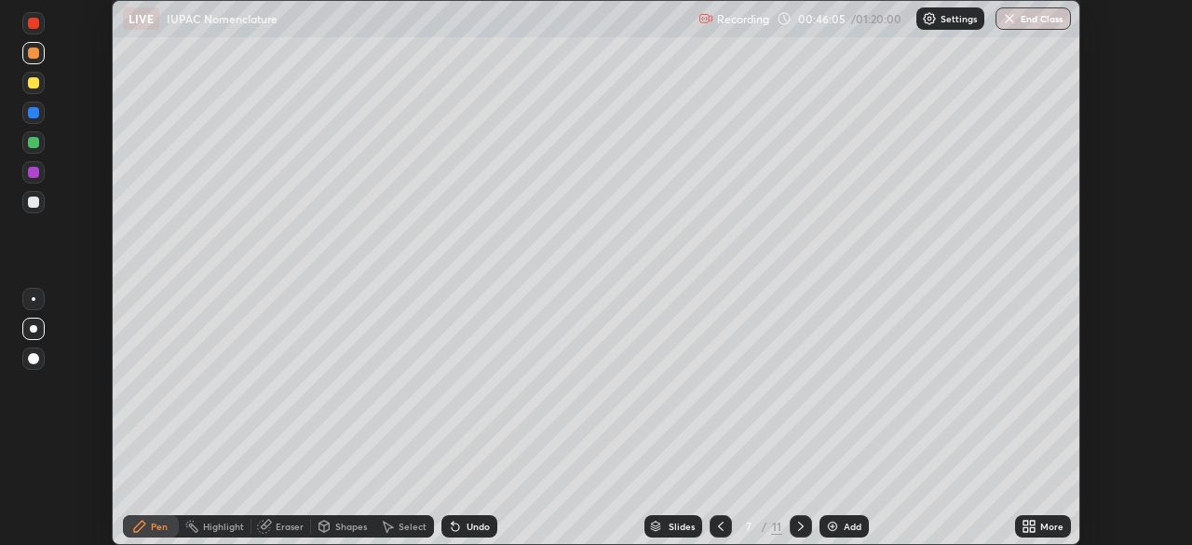
click at [1032, 522] on icon at bounding box center [1032, 523] width 5 height 5
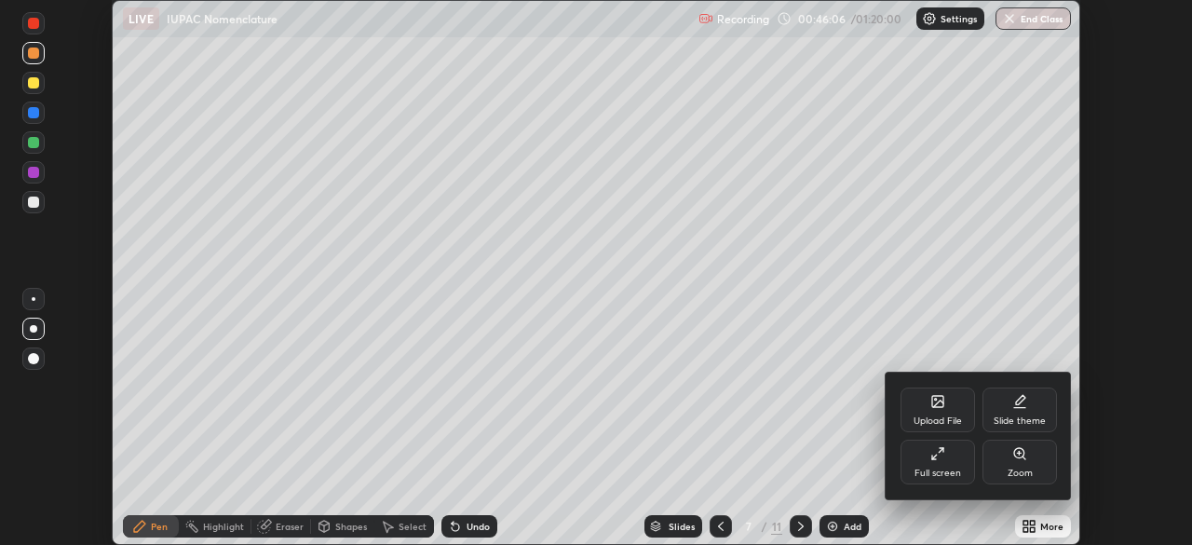
click at [946, 454] on div "Full screen" at bounding box center [937, 462] width 74 height 45
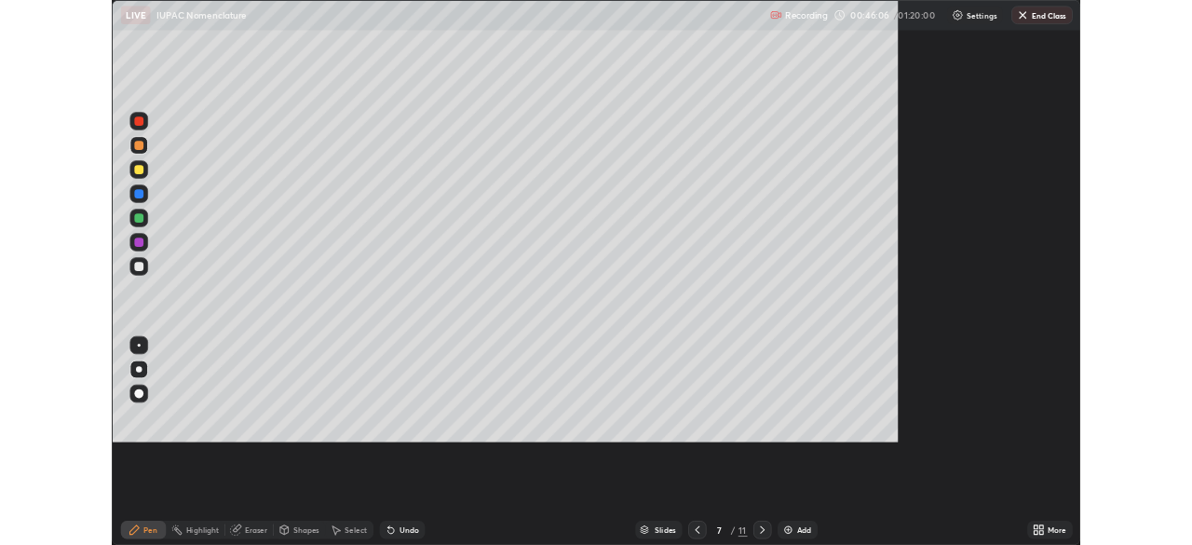
scroll to position [670, 1192]
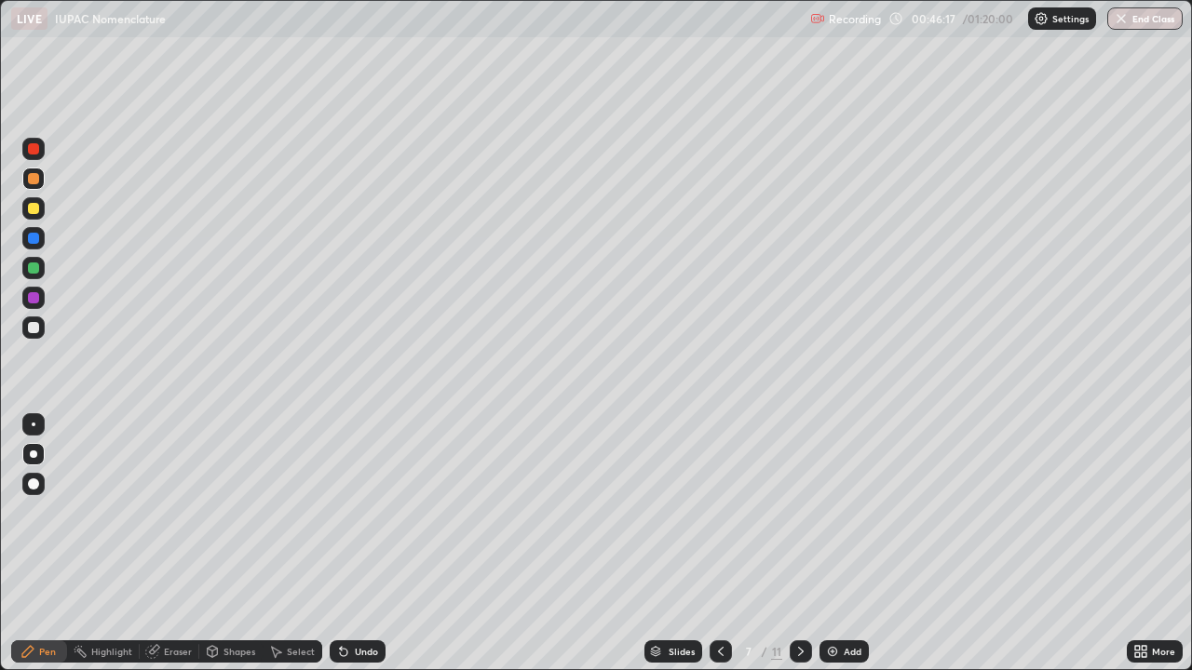
click at [372, 544] on div "Undo" at bounding box center [366, 651] width 23 height 9
click at [1143, 544] on icon at bounding box center [1144, 648] width 5 height 5
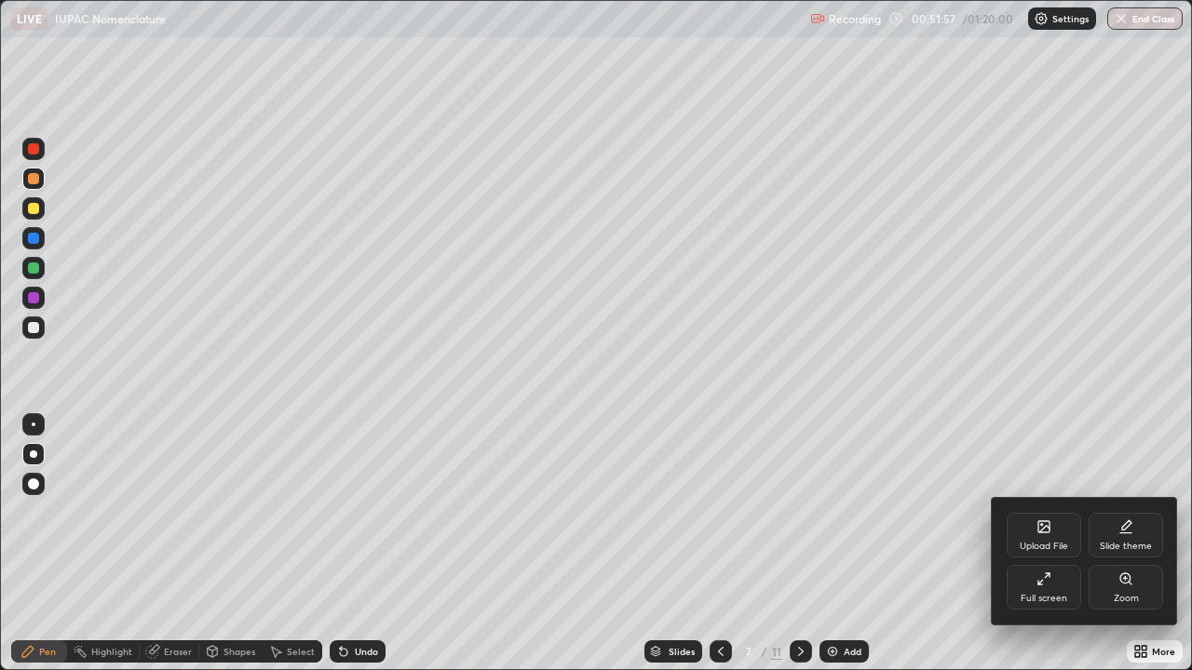
click at [1036, 544] on div "Full screen" at bounding box center [1044, 598] width 47 height 9
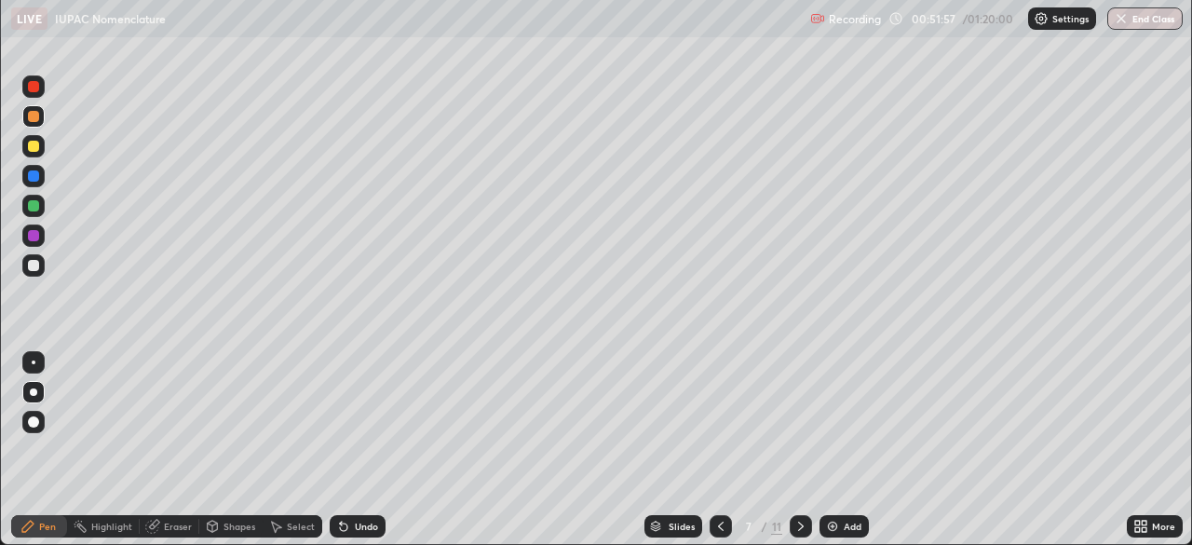
scroll to position [92571, 91924]
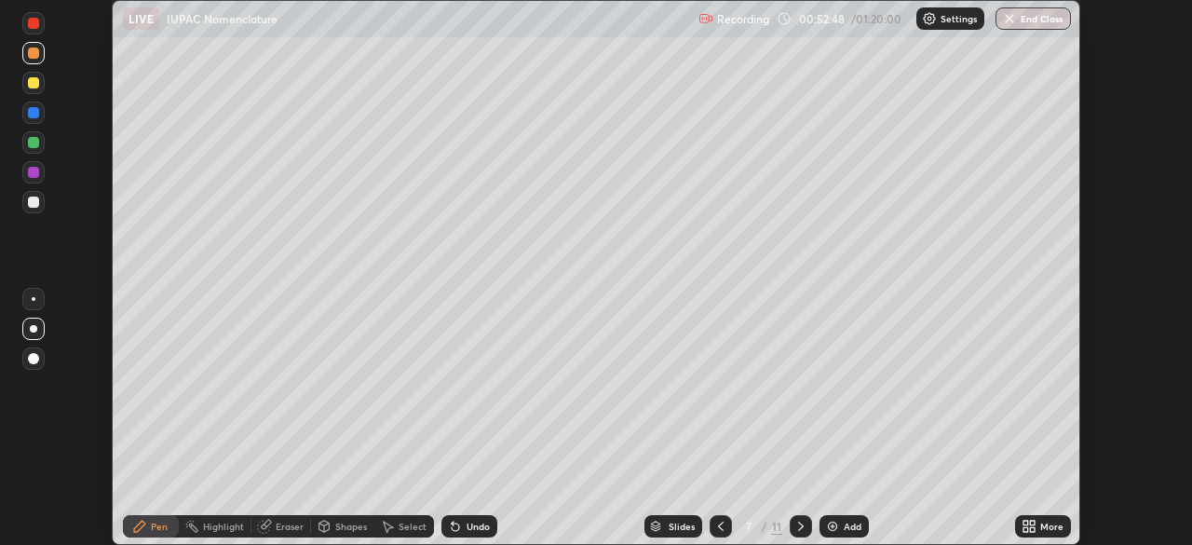
click at [1032, 522] on icon at bounding box center [1032, 523] width 5 height 5
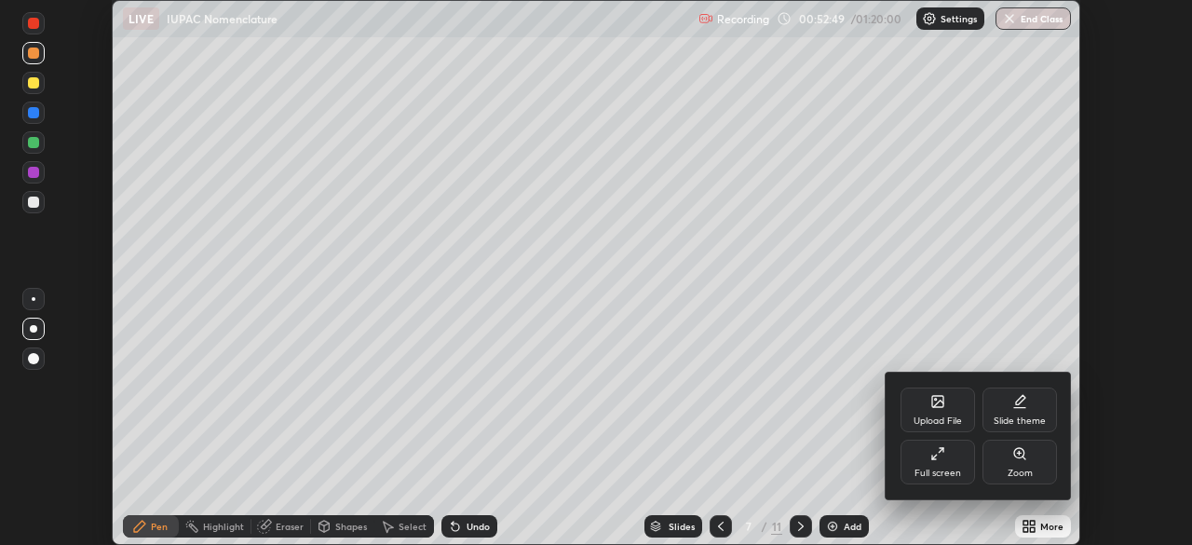
click at [936, 413] on div "Upload File" at bounding box center [937, 409] width 74 height 45
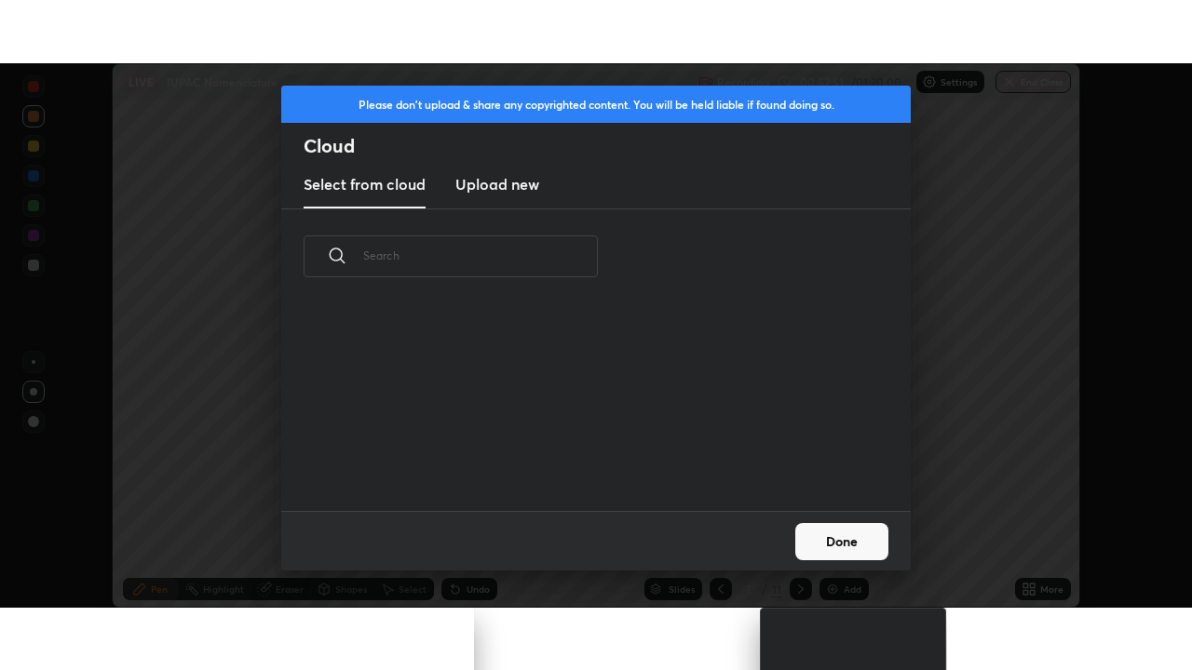
scroll to position [207, 598]
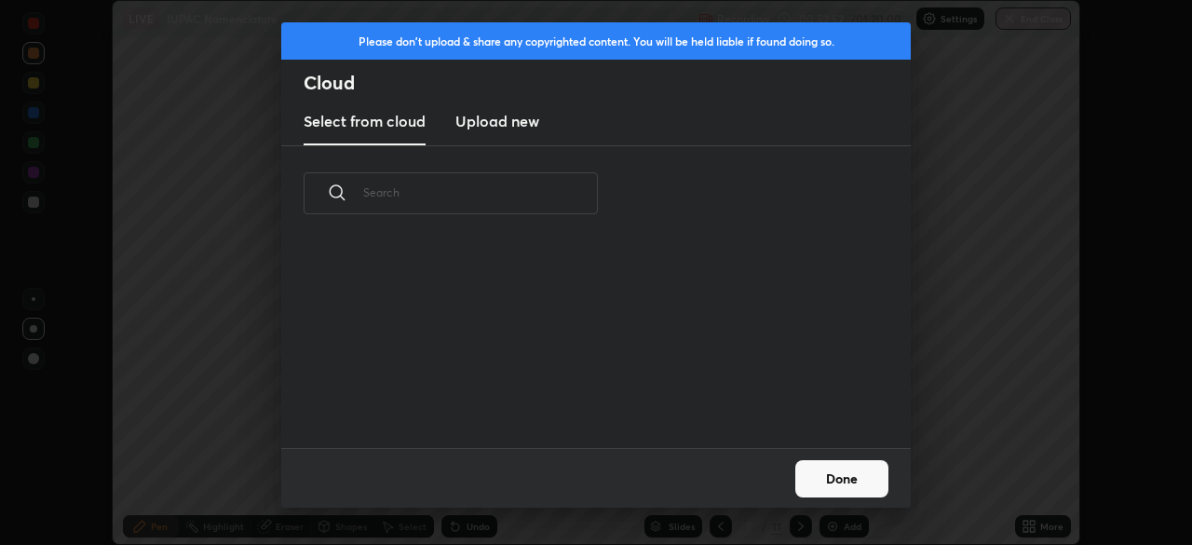
click at [492, 121] on h3 "Upload new" at bounding box center [497, 121] width 84 height 22
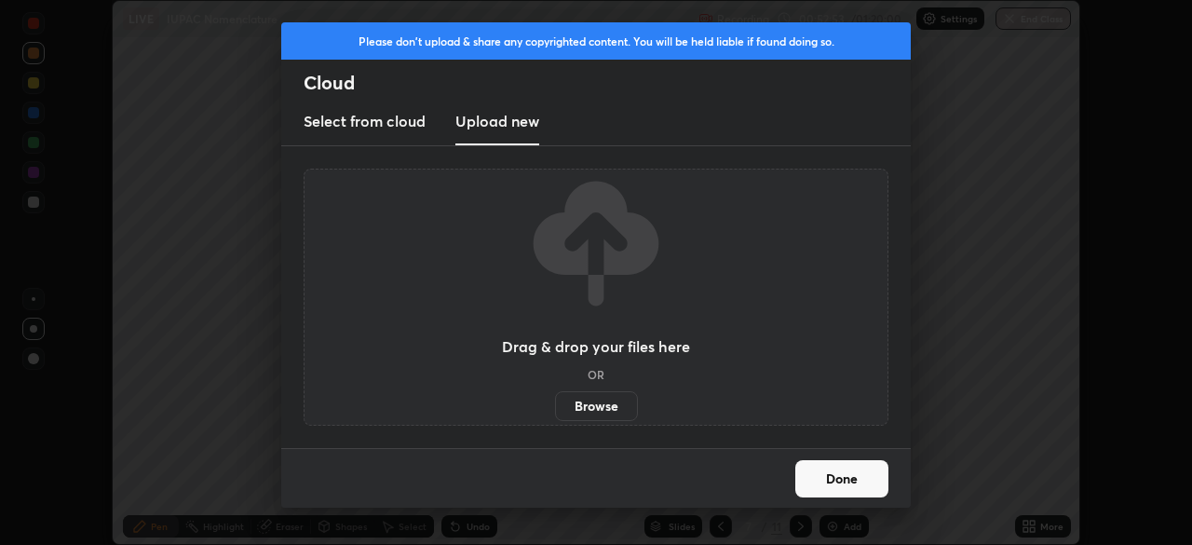
click at [598, 412] on label "Browse" at bounding box center [596, 406] width 83 height 30
click at [555, 412] on input "Browse" at bounding box center [555, 406] width 0 height 30
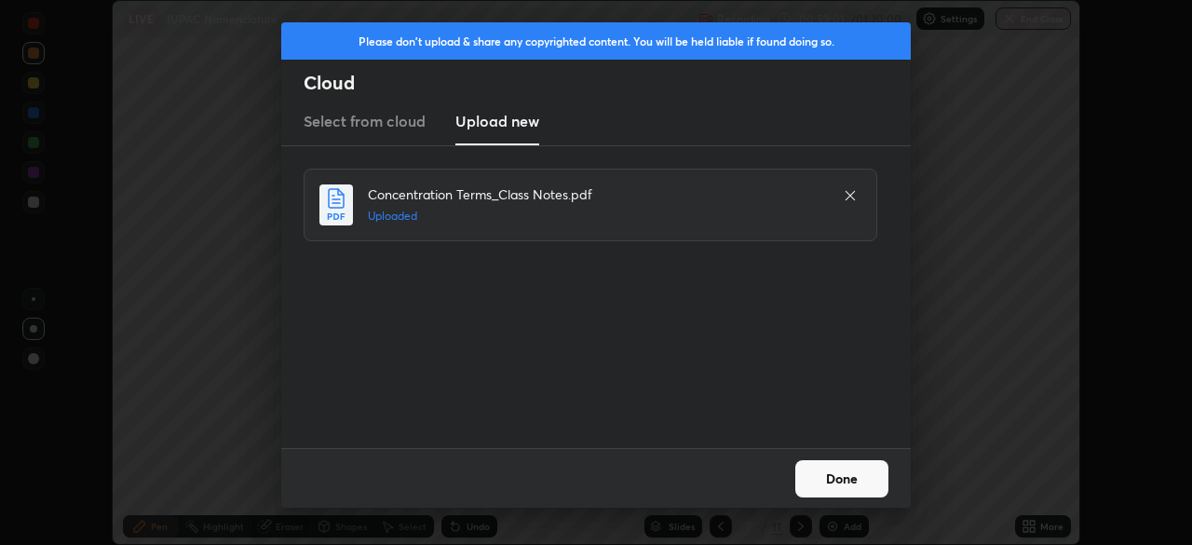
click at [849, 485] on button "Done" at bounding box center [841, 478] width 93 height 37
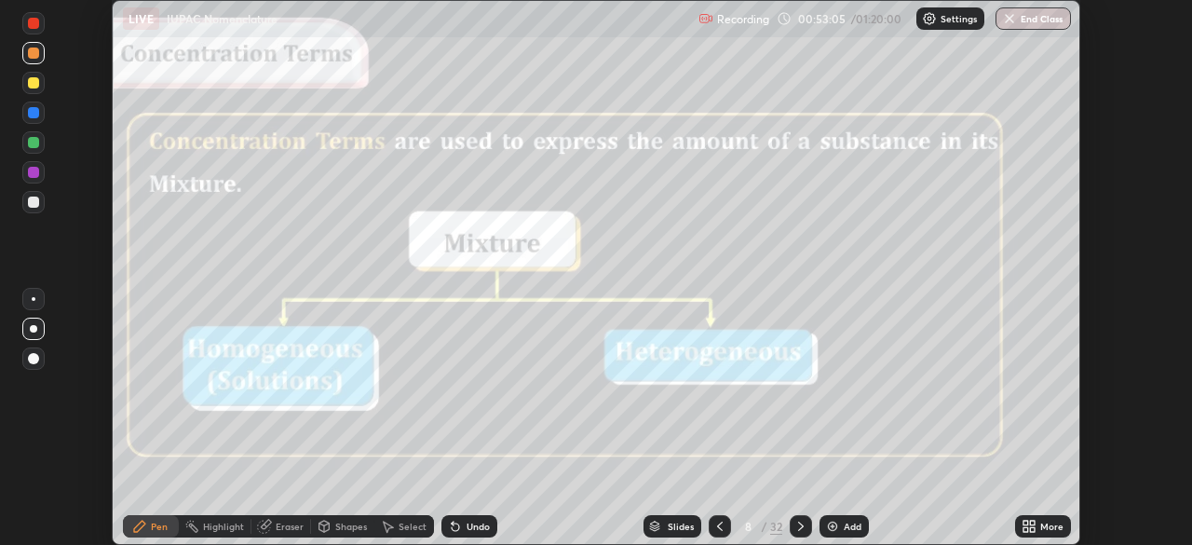
click at [1034, 530] on icon at bounding box center [1032, 529] width 5 height 5
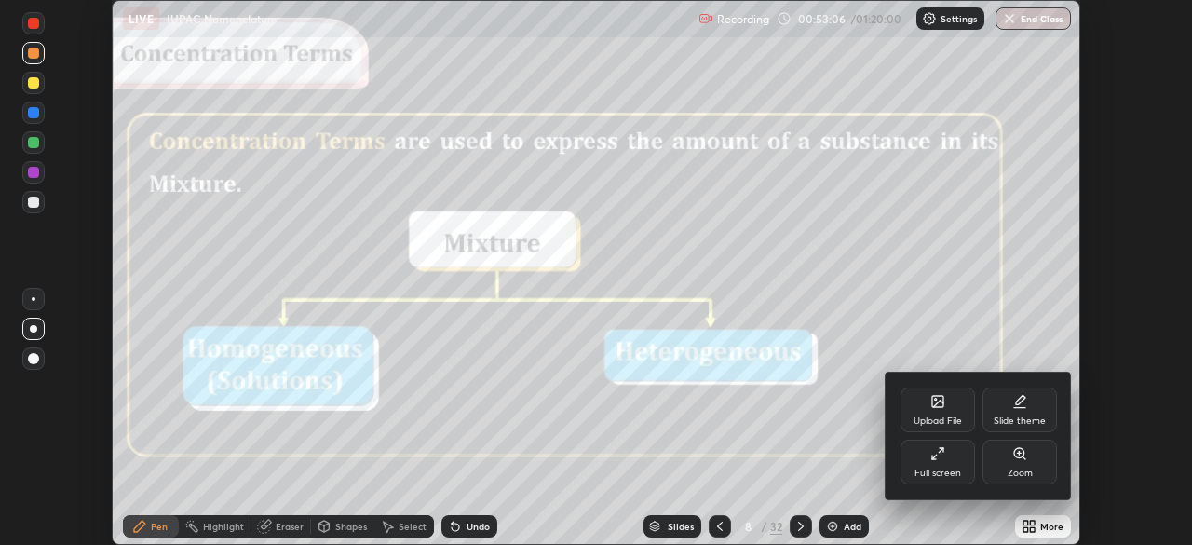
click at [952, 464] on div "Full screen" at bounding box center [937, 462] width 74 height 45
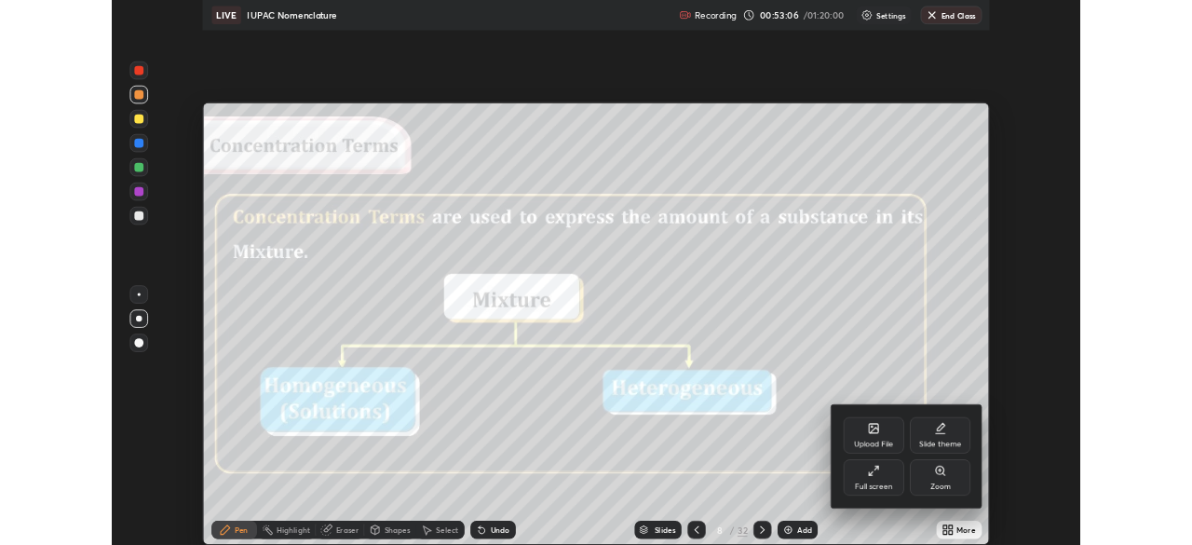
scroll to position [670, 1192]
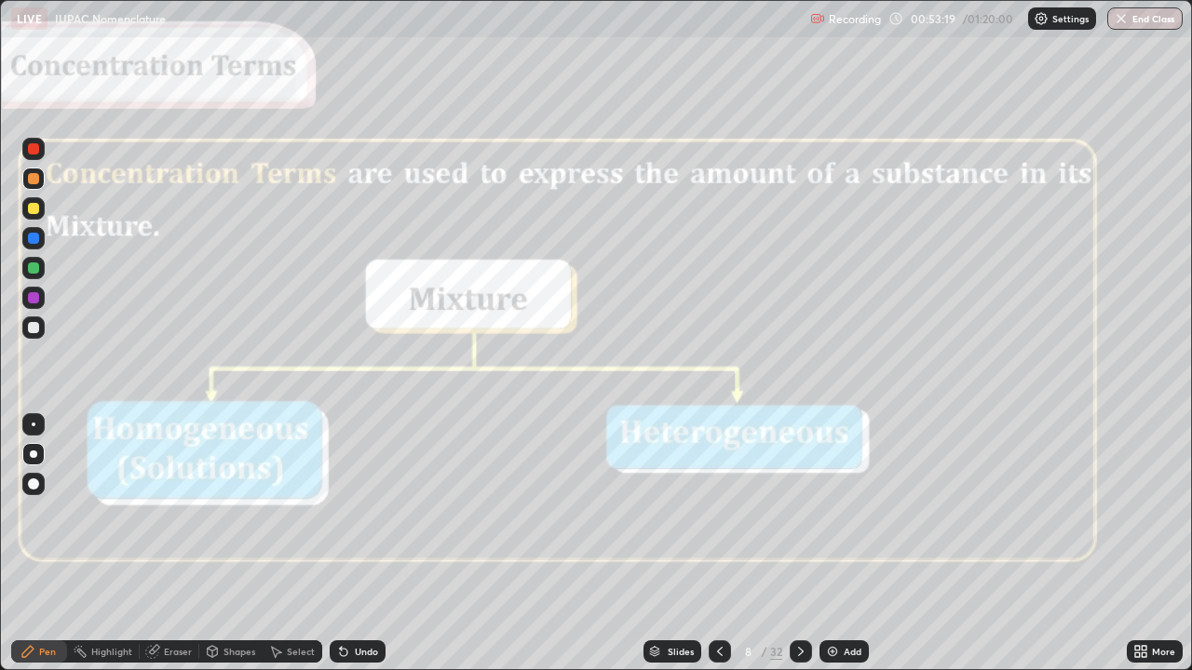
click at [358, 544] on div "Undo" at bounding box center [358, 652] width 56 height 22
click at [799, 544] on icon at bounding box center [800, 651] width 15 height 15
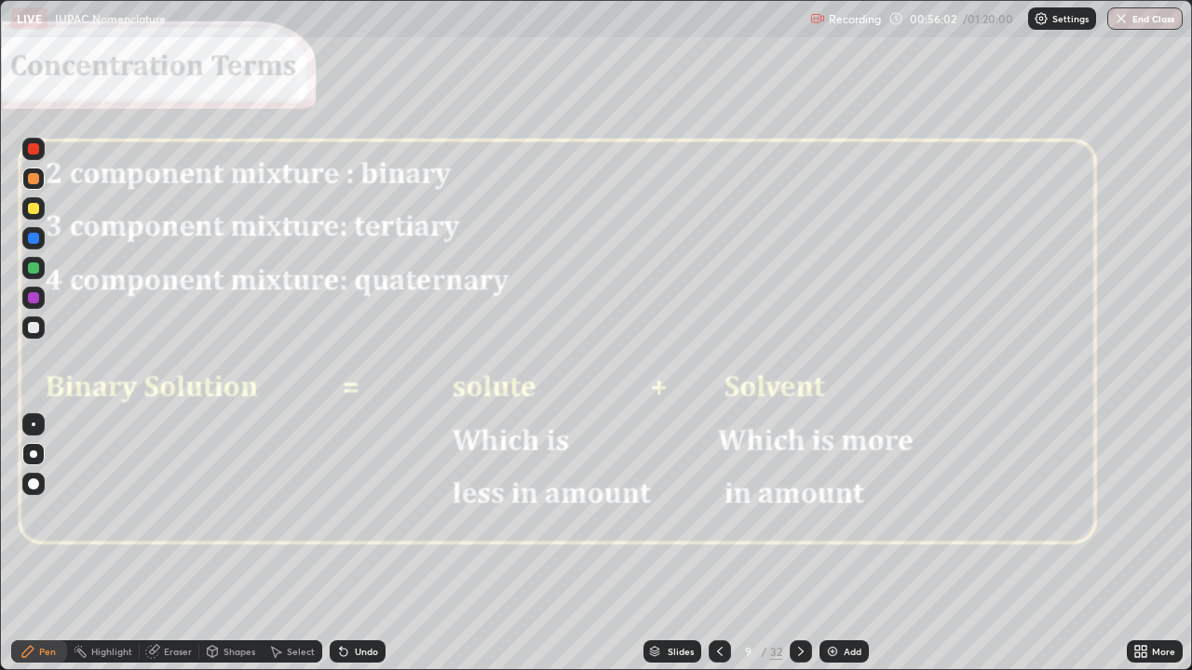
click at [717, 544] on icon at bounding box center [720, 651] width 6 height 9
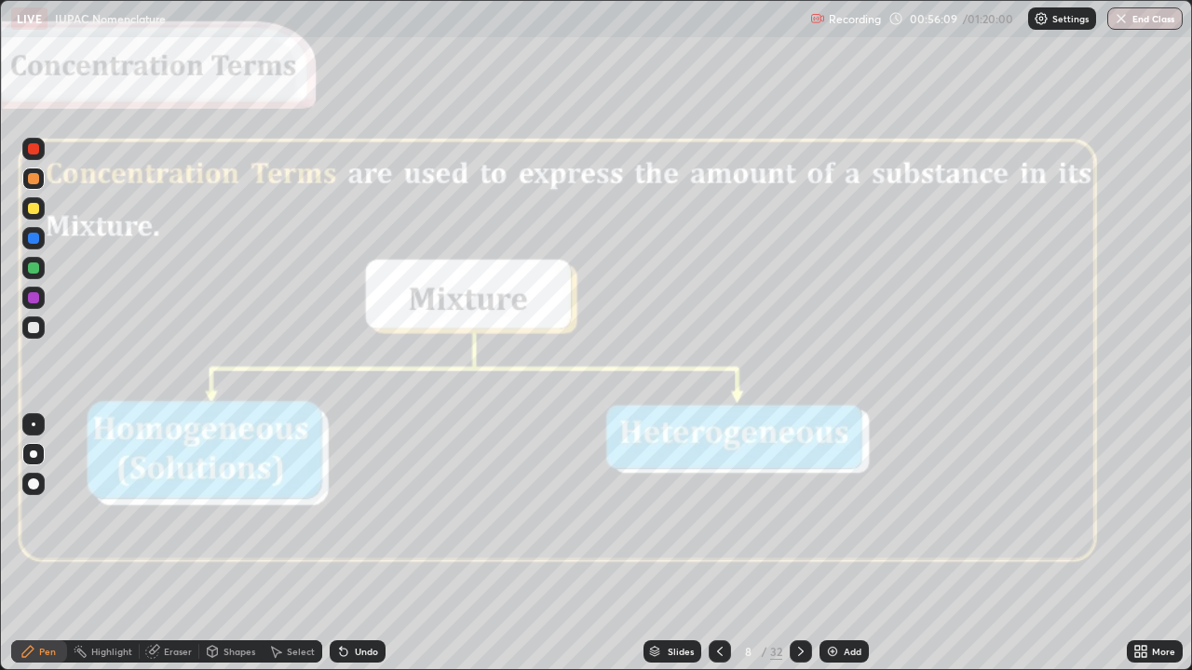
click at [1151, 544] on div "More" at bounding box center [1155, 652] width 56 height 22
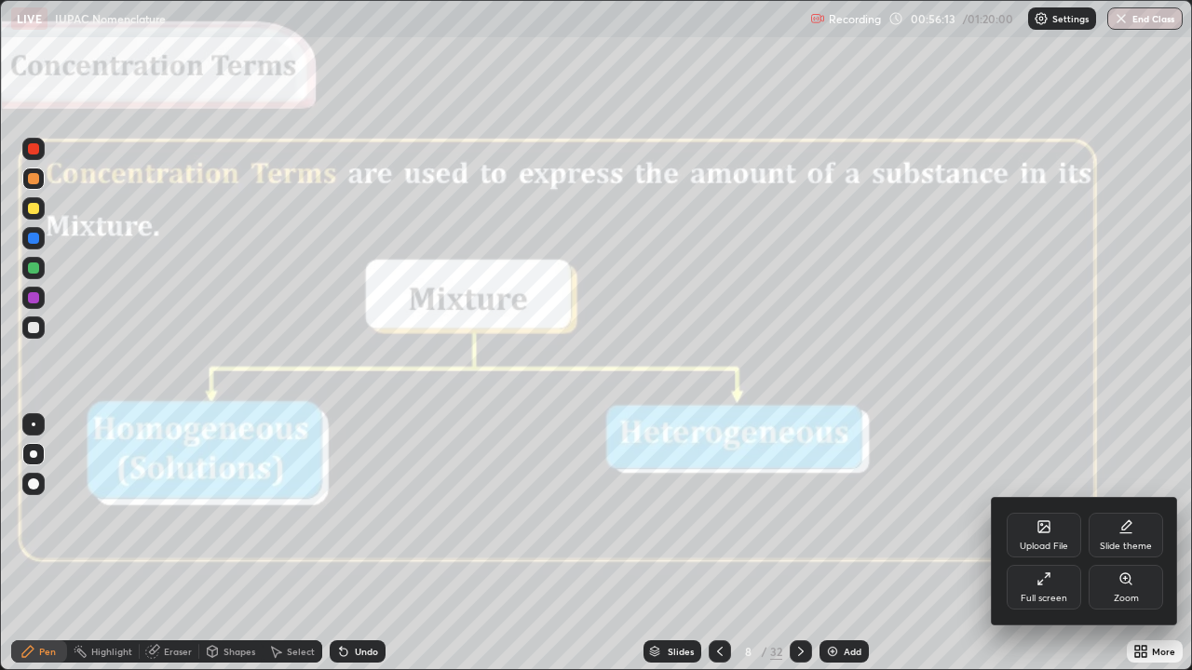
click at [981, 544] on div at bounding box center [596, 335] width 1192 height 670
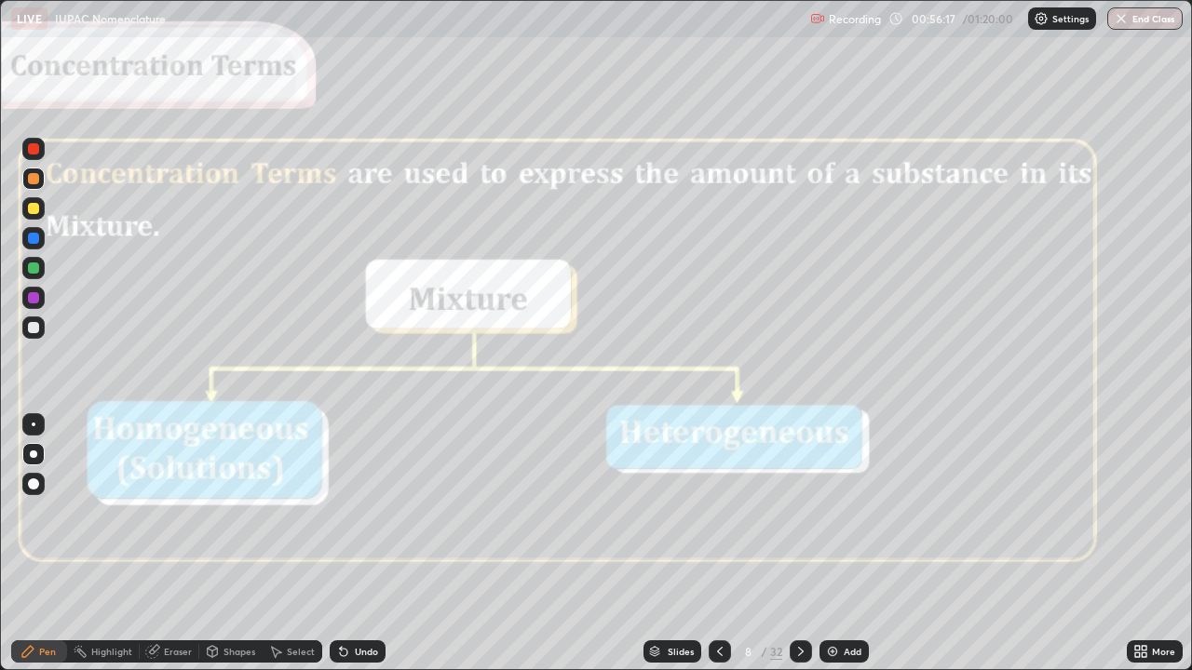
click at [832, 544] on img at bounding box center [832, 651] width 15 height 15
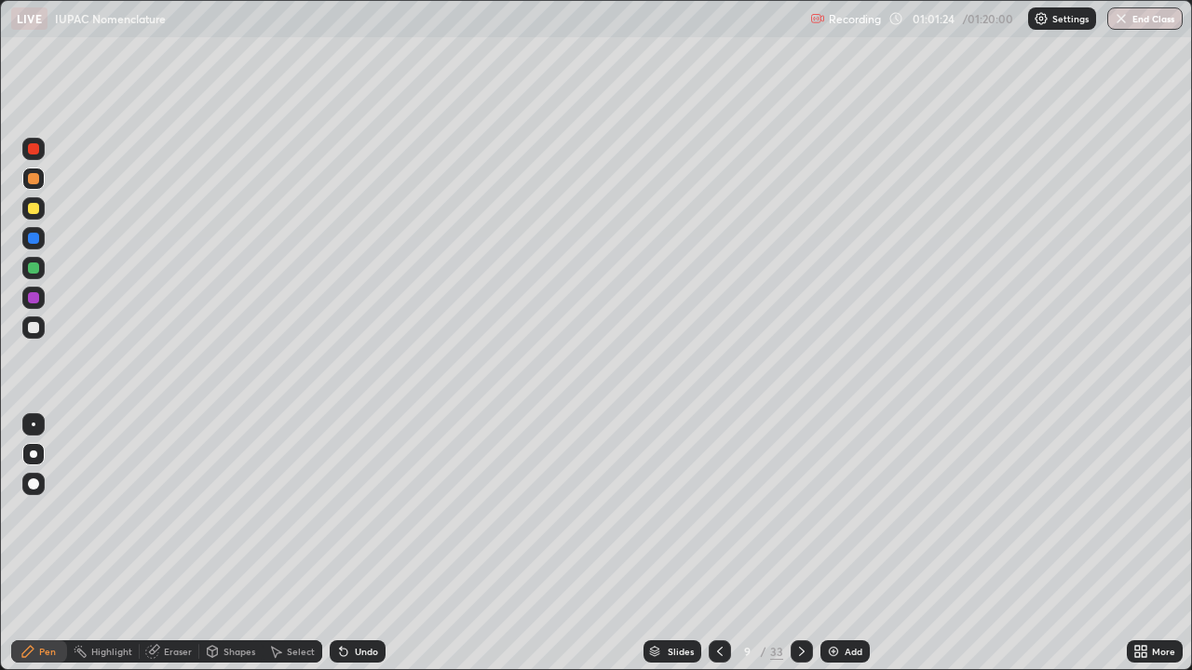
click at [362, 544] on div "Undo" at bounding box center [366, 651] width 23 height 9
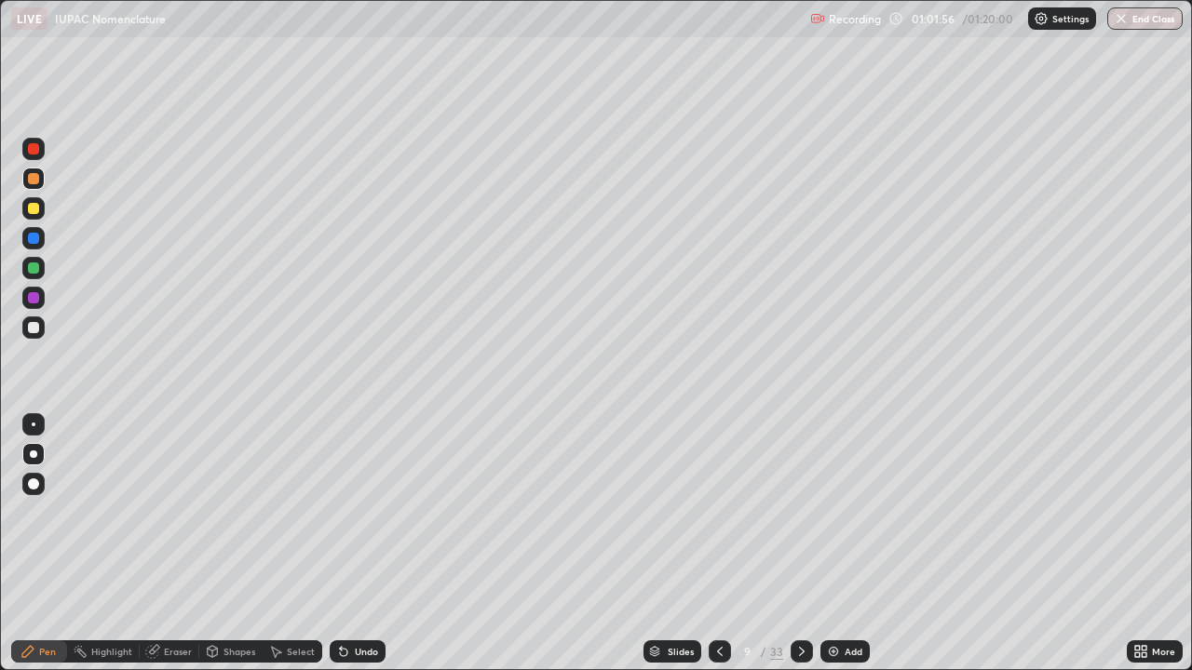
click at [371, 544] on div "Undo" at bounding box center [366, 651] width 23 height 9
click at [366, 544] on div "Undo" at bounding box center [366, 651] width 23 height 9
click at [365, 544] on div "Undo" at bounding box center [366, 651] width 23 height 9
click at [364, 544] on div "Undo" at bounding box center [366, 651] width 23 height 9
click at [356, 544] on div "Undo" at bounding box center [366, 651] width 23 height 9
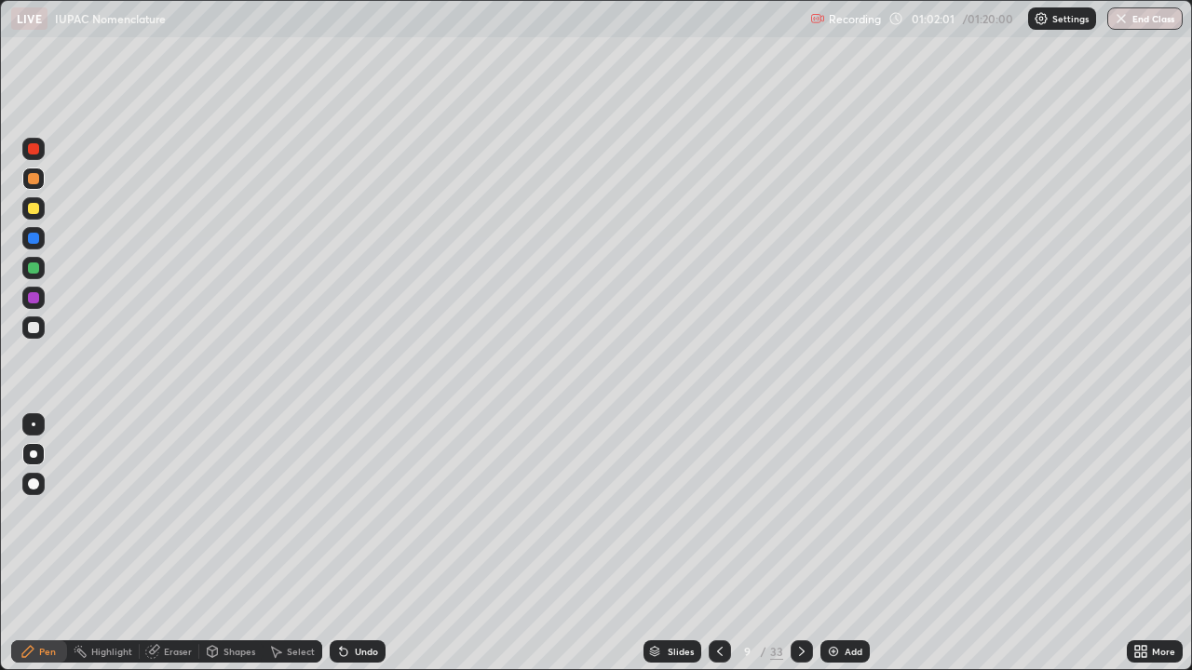
click at [355, 544] on div "Undo" at bounding box center [366, 651] width 23 height 9
click at [837, 544] on img at bounding box center [833, 651] width 15 height 15
click at [851, 544] on div "Add" at bounding box center [854, 651] width 18 height 9
click at [34, 265] on div at bounding box center [33, 268] width 11 height 11
click at [176, 544] on div "Eraser" at bounding box center [178, 651] width 28 height 9
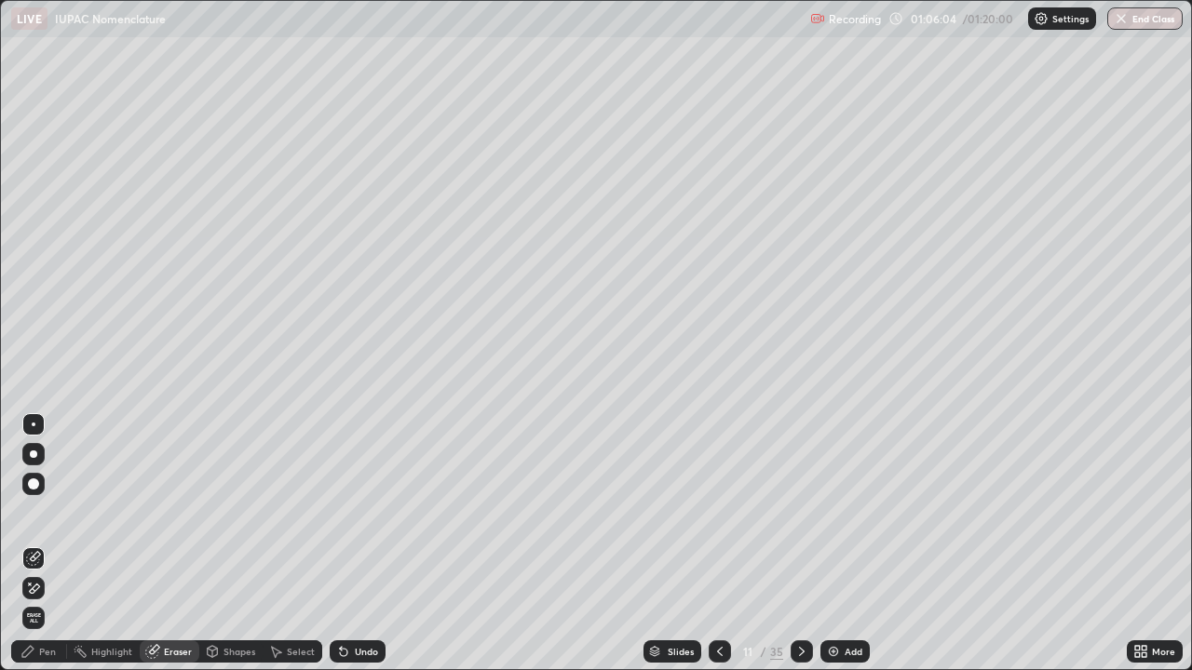
click at [38, 544] on div "Pen" at bounding box center [39, 652] width 56 height 22
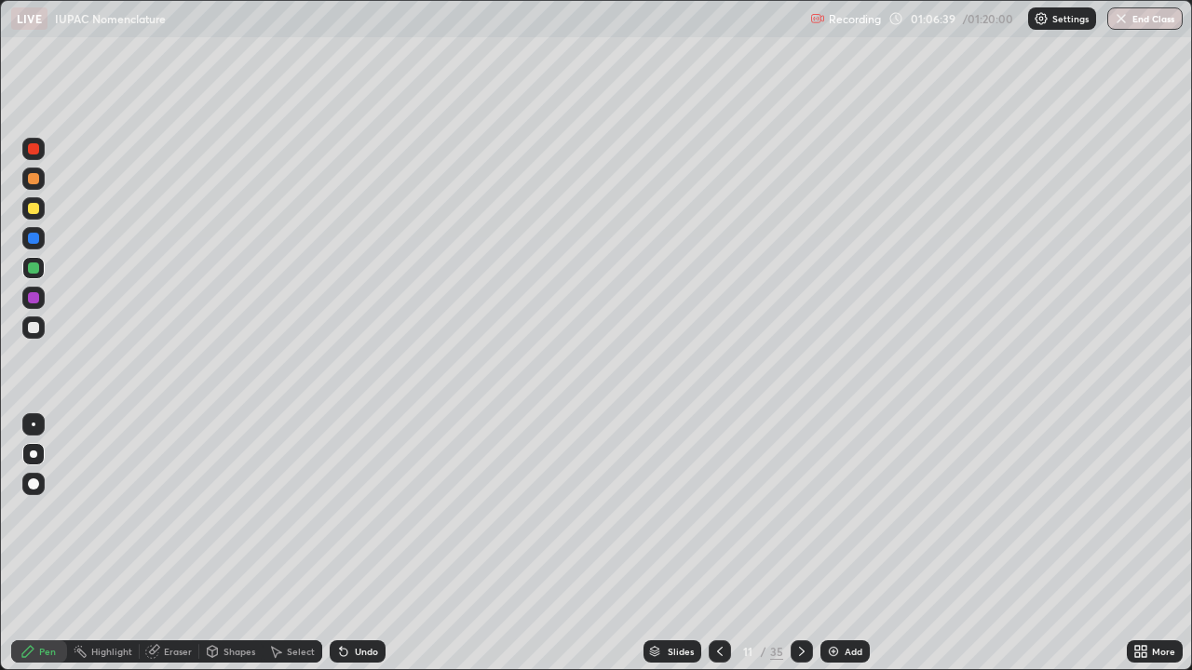
click at [350, 544] on div "Undo" at bounding box center [358, 652] width 56 height 22
click at [380, 544] on div "Undo" at bounding box center [358, 652] width 56 height 22
click at [376, 544] on div "Undo" at bounding box center [358, 652] width 56 height 22
click at [371, 544] on div "Undo" at bounding box center [366, 651] width 23 height 9
click at [366, 544] on div "Undo" at bounding box center [366, 651] width 23 height 9
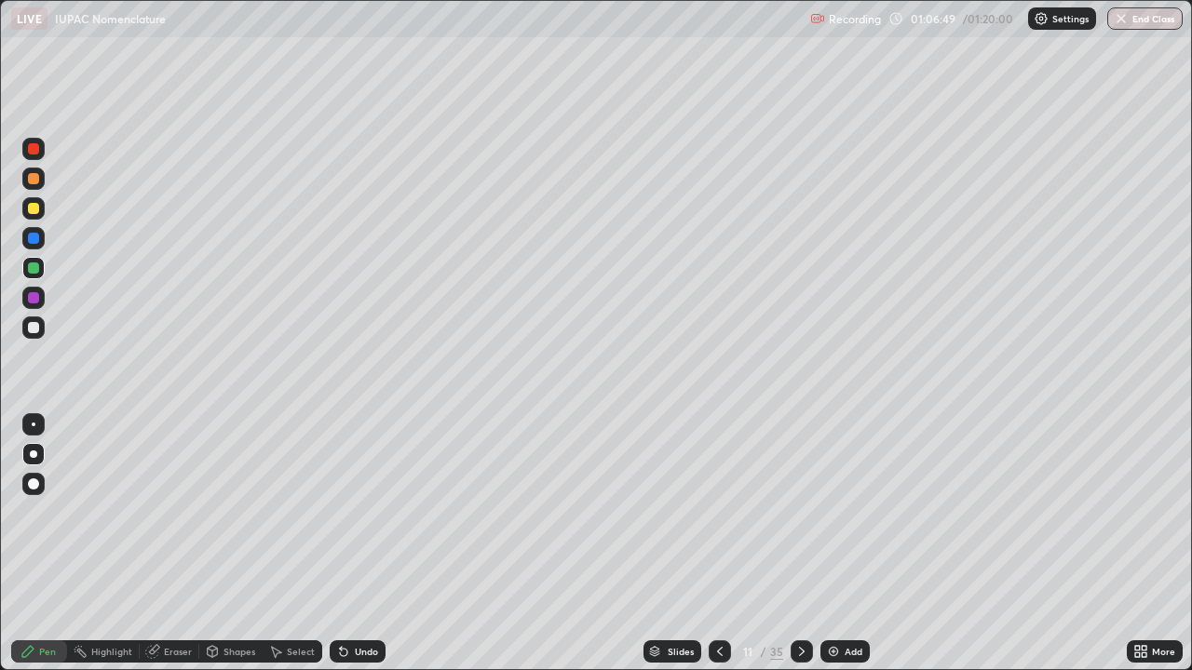
click at [362, 544] on div "Undo" at bounding box center [366, 651] width 23 height 9
click at [358, 544] on div "Undo" at bounding box center [358, 652] width 56 height 22
click at [358, 544] on div "Undo" at bounding box center [366, 651] width 23 height 9
click at [369, 544] on div "Undo" at bounding box center [358, 652] width 56 height 22
click at [368, 544] on div "Undo" at bounding box center [366, 651] width 23 height 9
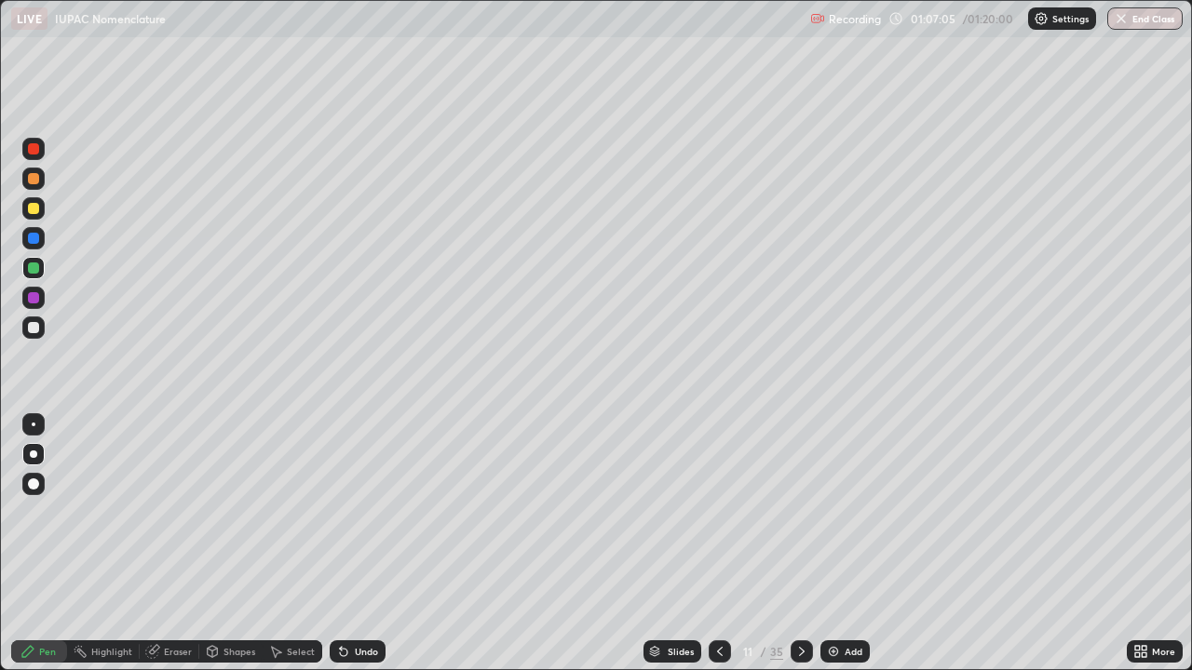
click at [362, 544] on div "Undo" at bounding box center [366, 651] width 23 height 9
click at [361, 544] on div "Undo" at bounding box center [366, 651] width 23 height 9
click at [382, 544] on div "Undo" at bounding box center [358, 652] width 56 height 22
click at [362, 544] on div "Undo" at bounding box center [366, 651] width 23 height 9
click at [348, 544] on icon at bounding box center [343, 651] width 15 height 15
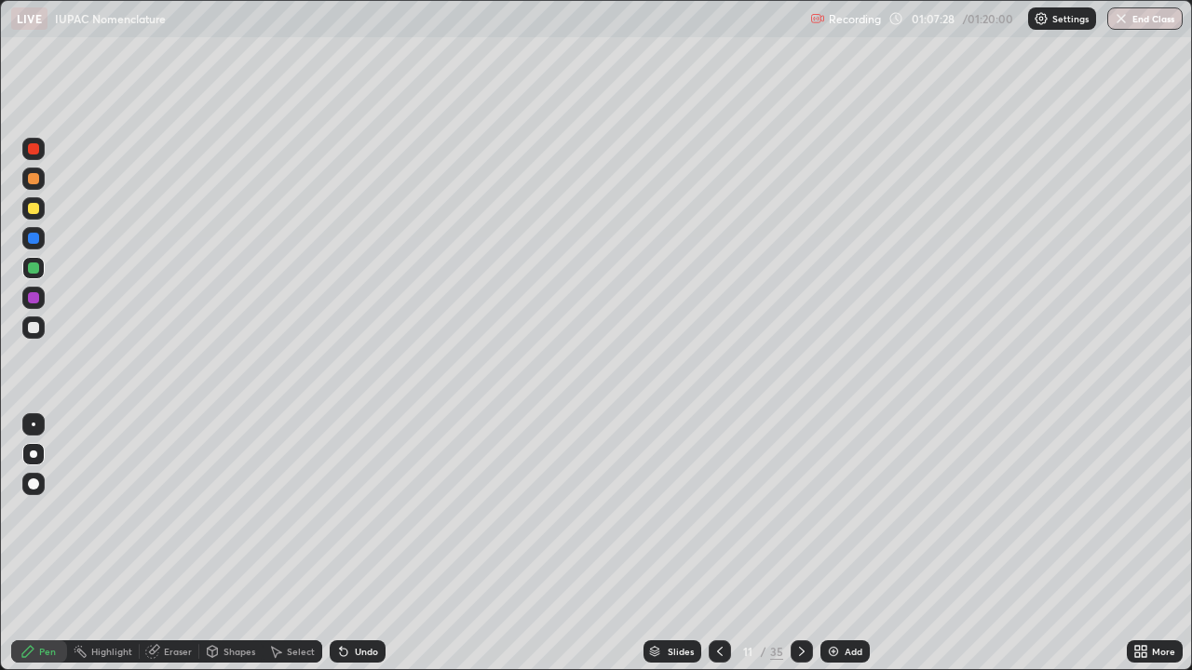
click at [349, 544] on div "Undo" at bounding box center [358, 652] width 56 height 22
click at [799, 544] on icon at bounding box center [801, 651] width 15 height 15
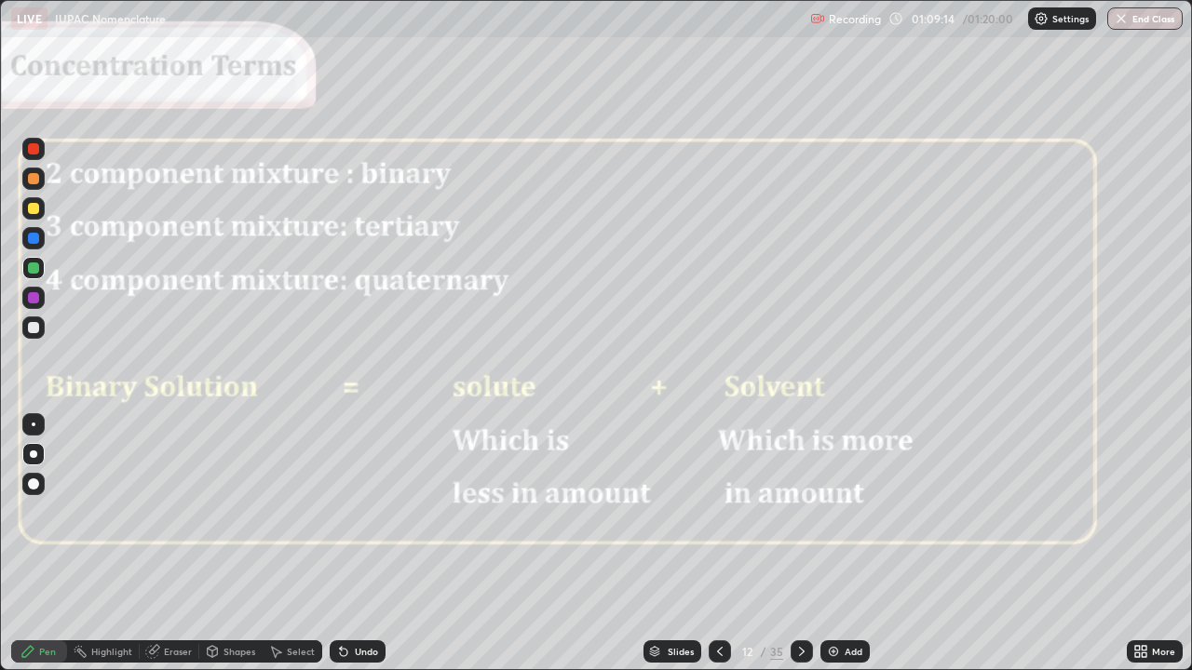
click at [800, 544] on icon at bounding box center [802, 651] width 6 height 9
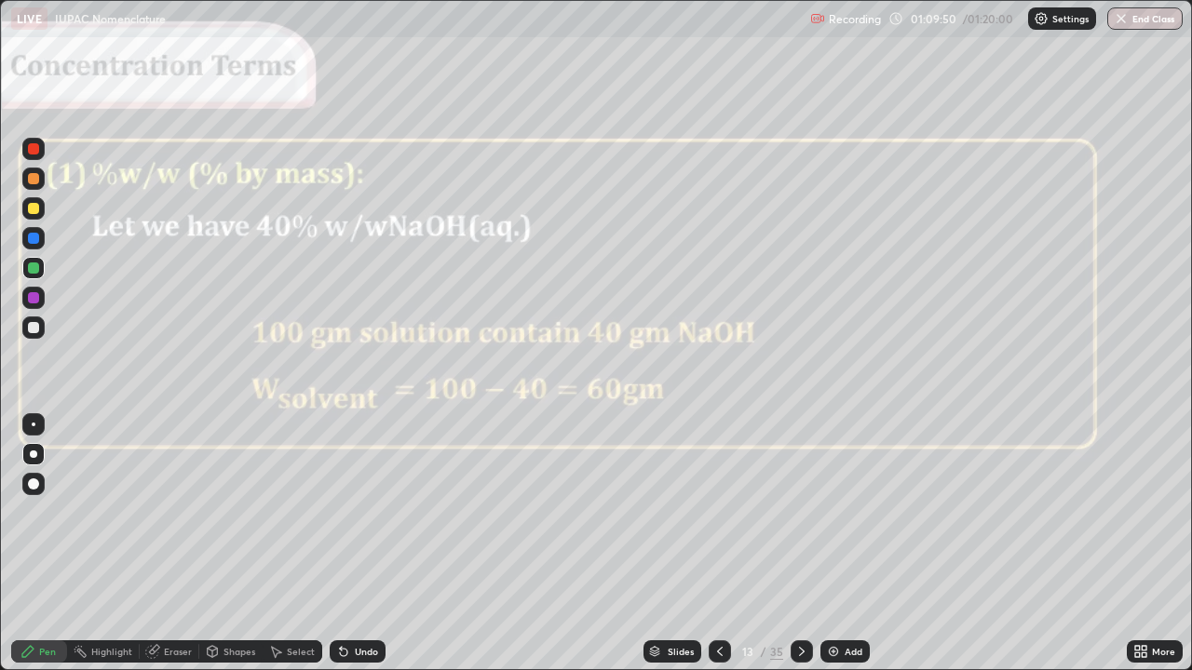
click at [30, 175] on div at bounding box center [33, 178] width 11 height 11
click at [362, 544] on div "Undo" at bounding box center [366, 651] width 23 height 9
click at [368, 544] on div "Undo" at bounding box center [366, 651] width 23 height 9
click at [799, 544] on icon at bounding box center [801, 651] width 15 height 15
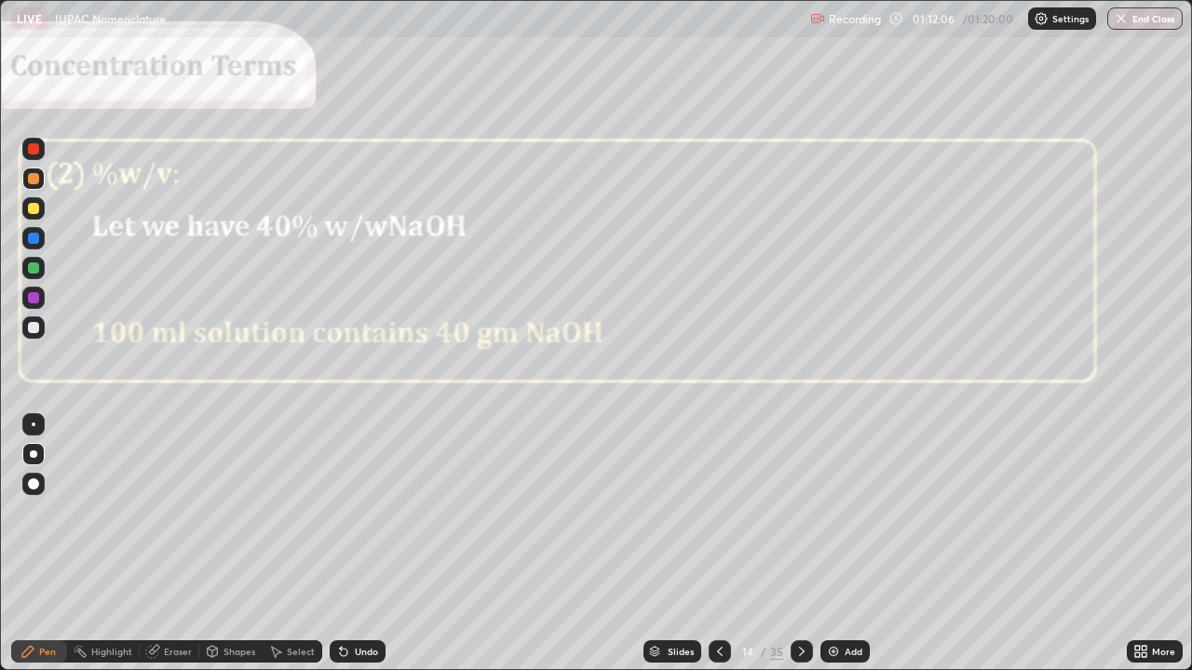
click at [716, 544] on div at bounding box center [720, 651] width 22 height 37
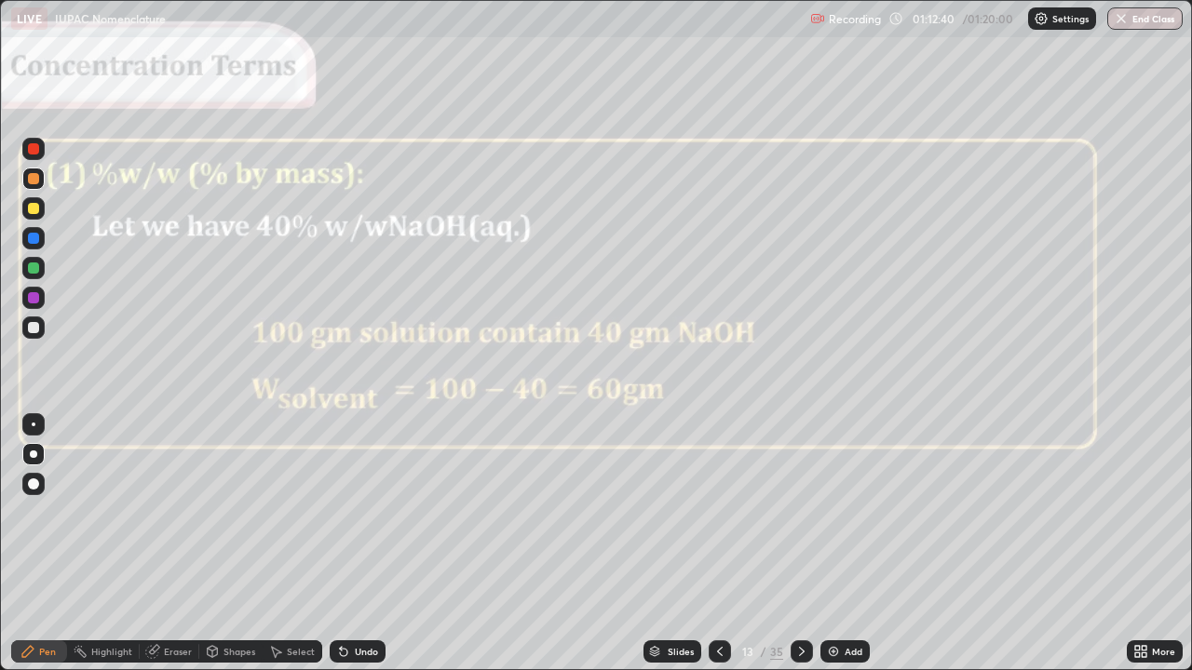
click at [836, 544] on img at bounding box center [833, 651] width 15 height 15
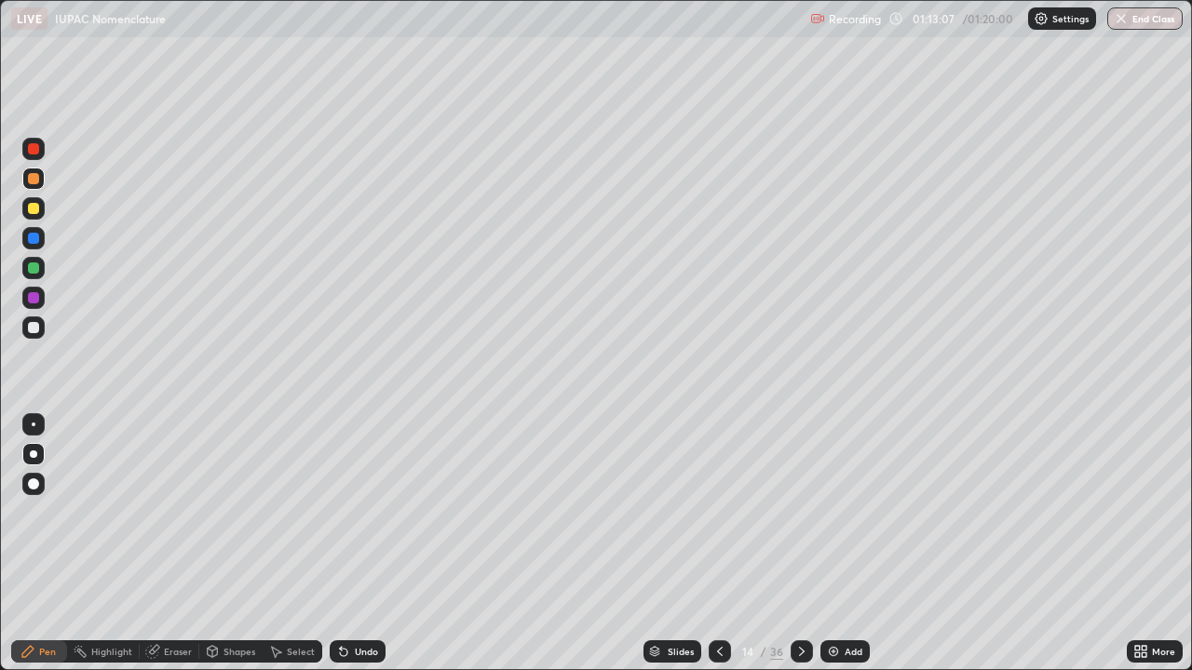
click at [357, 544] on div "Undo" at bounding box center [358, 652] width 56 height 22
click at [355, 544] on div "Undo" at bounding box center [358, 652] width 56 height 22
click at [355, 544] on div "Undo" at bounding box center [366, 651] width 23 height 9
click at [34, 239] on div at bounding box center [33, 238] width 11 height 11
click at [345, 544] on div "Undo" at bounding box center [358, 652] width 56 height 22
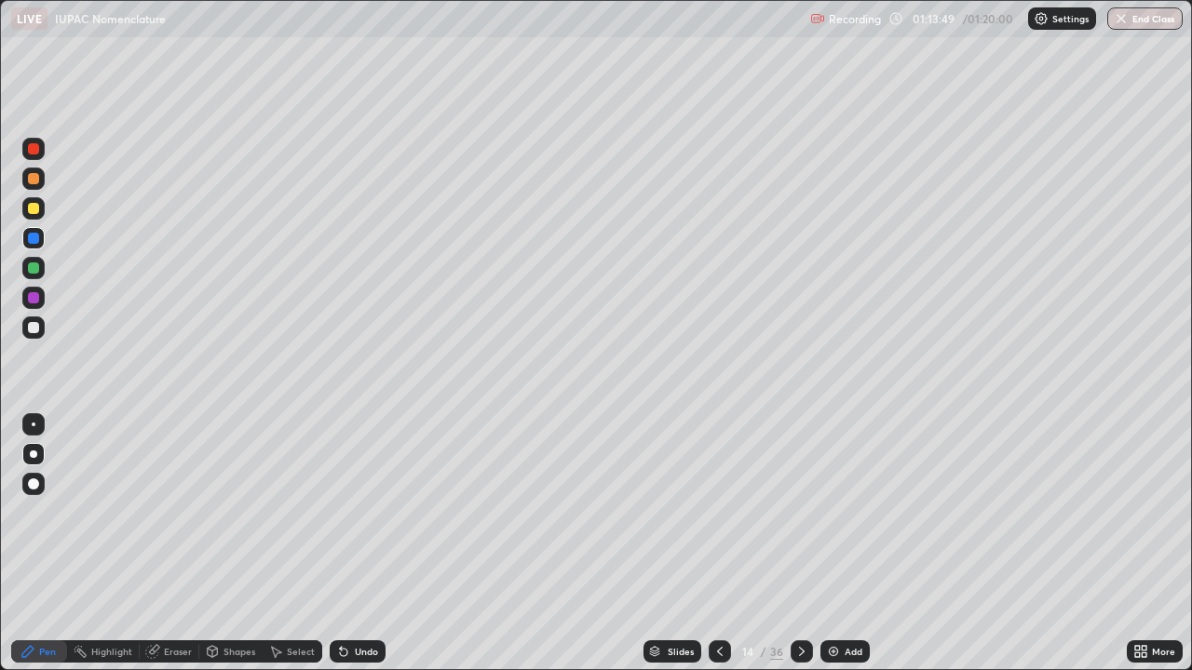
click at [355, 544] on div "Undo" at bounding box center [358, 652] width 56 height 22
click at [359, 544] on div "Undo" at bounding box center [358, 652] width 56 height 22
click at [174, 544] on div "Eraser" at bounding box center [178, 651] width 28 height 9
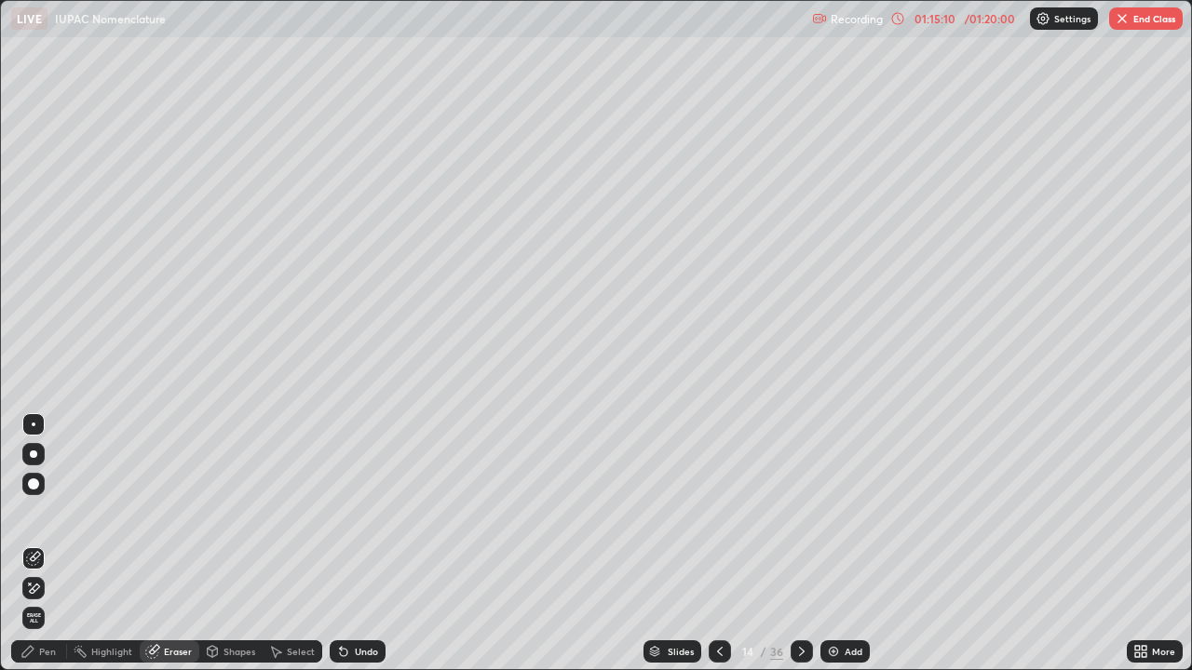
click at [49, 544] on div "Pen" at bounding box center [47, 651] width 17 height 9
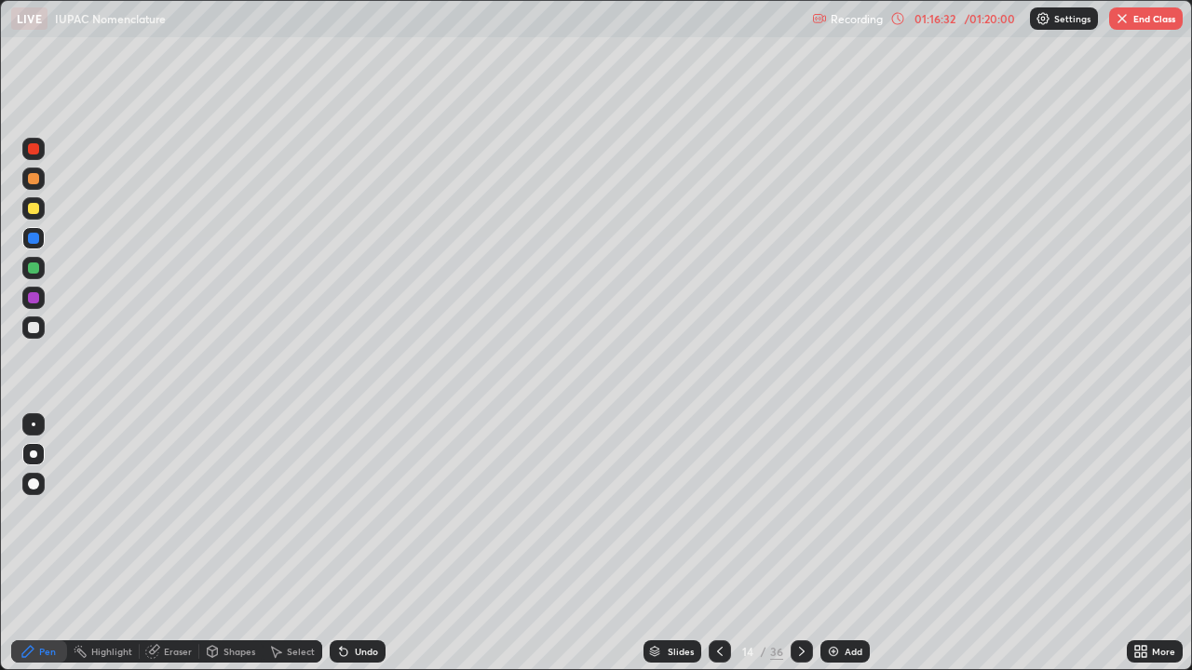
click at [799, 544] on icon at bounding box center [801, 651] width 15 height 15
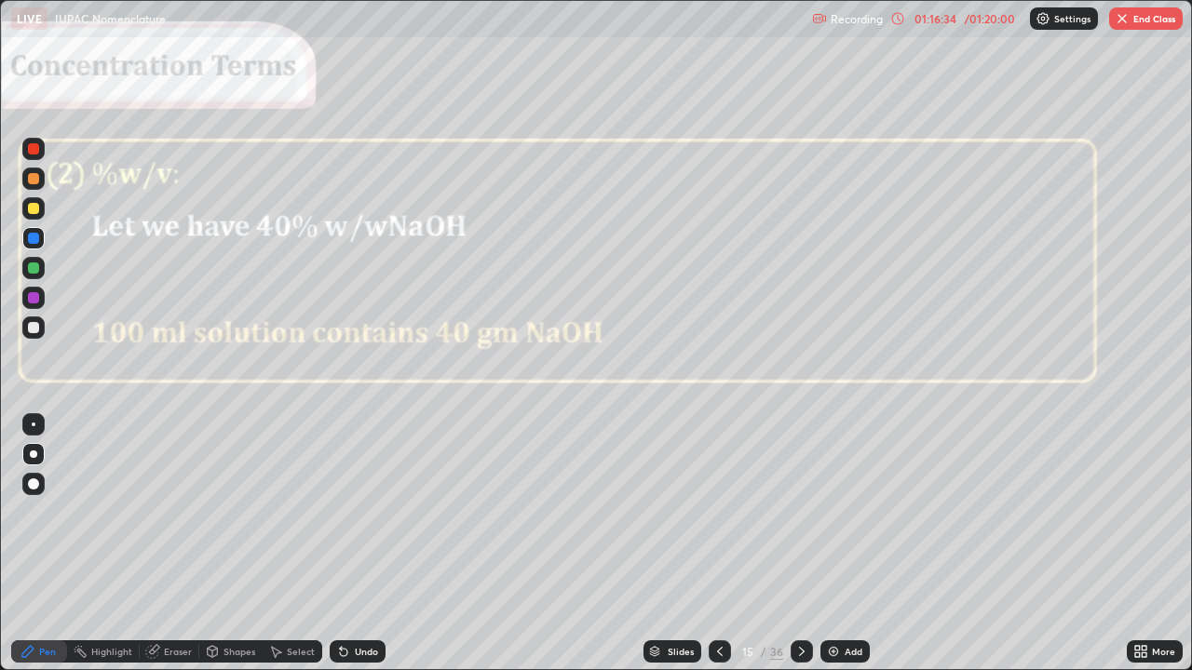
click at [802, 544] on icon at bounding box center [801, 651] width 15 height 15
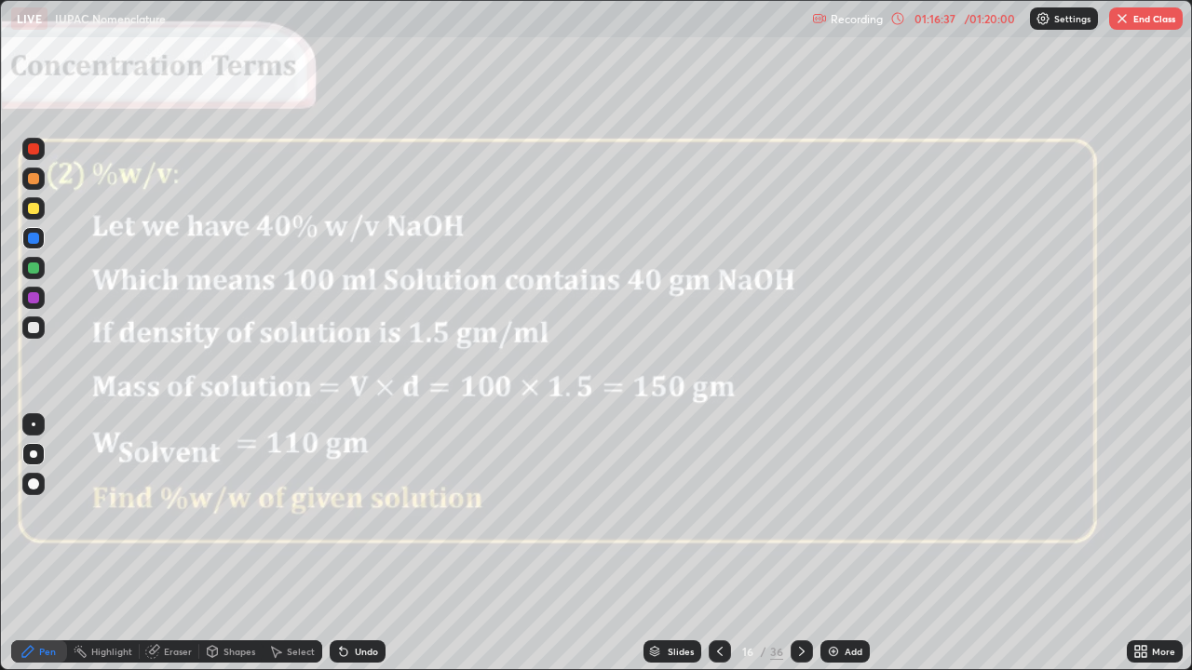
click at [718, 544] on icon at bounding box center [719, 651] width 15 height 15
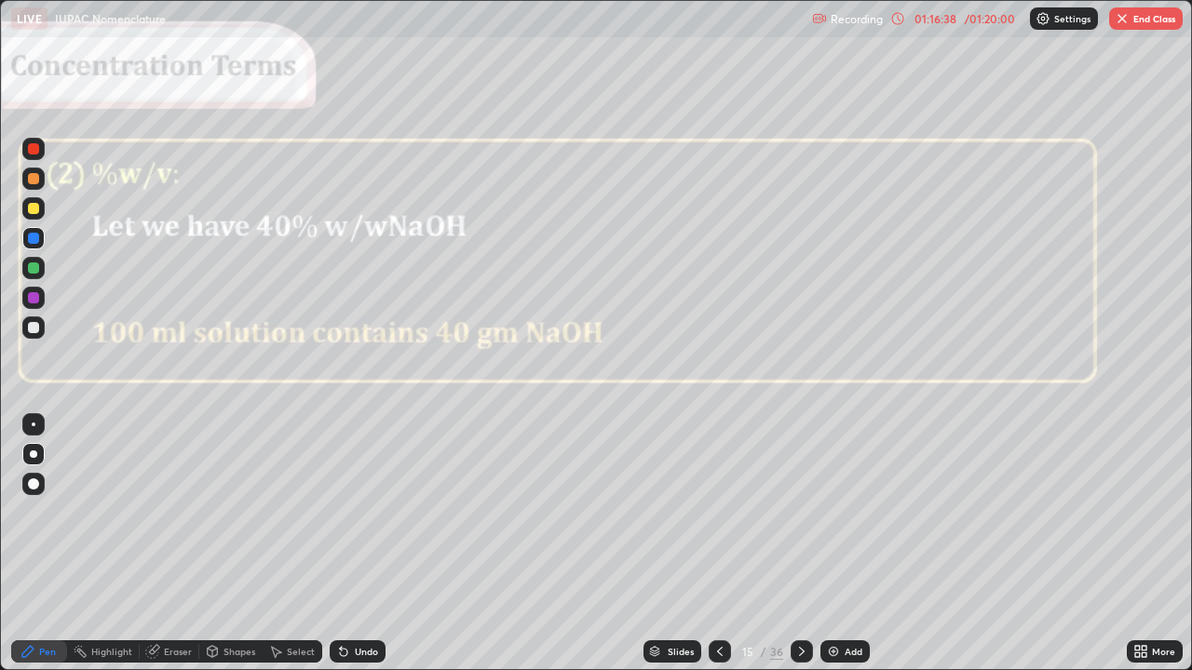
click at [714, 544] on icon at bounding box center [719, 651] width 15 height 15
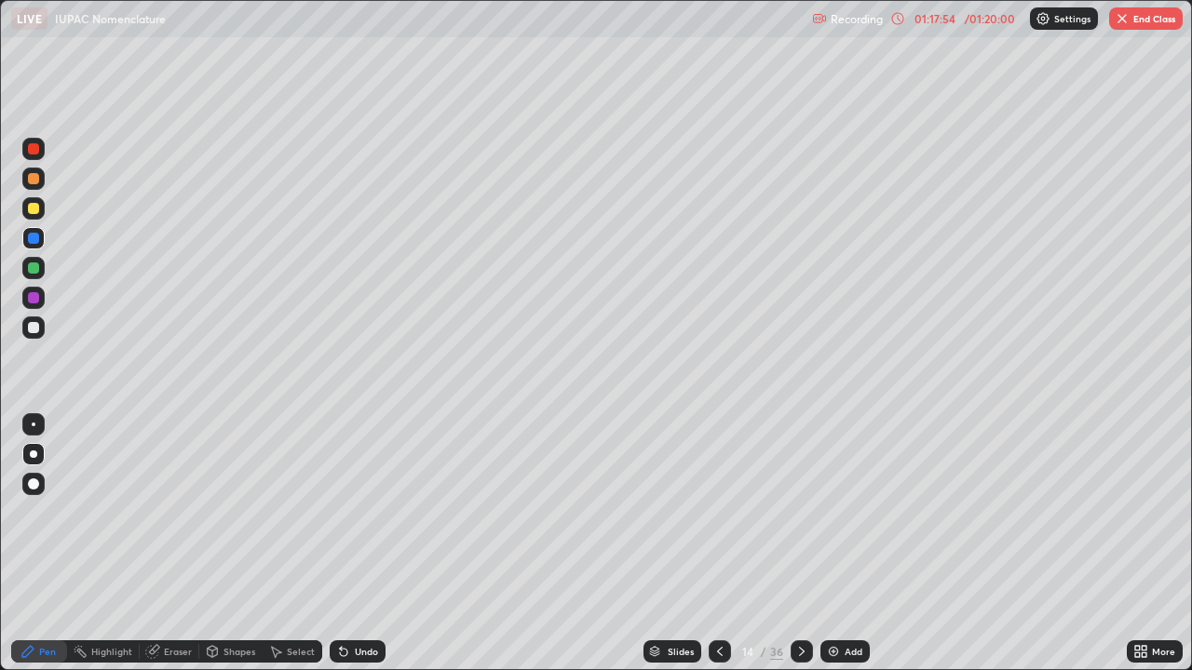
click at [1141, 27] on button "End Class" at bounding box center [1146, 18] width 74 height 22
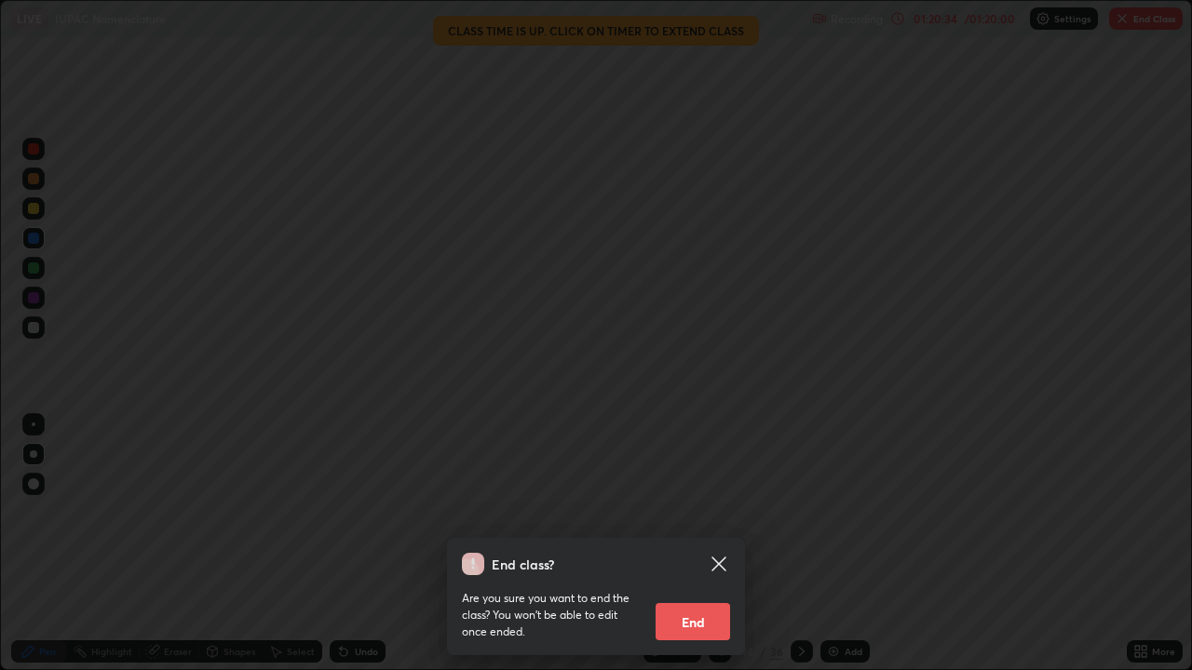
click at [717, 544] on icon at bounding box center [718, 564] width 14 height 14
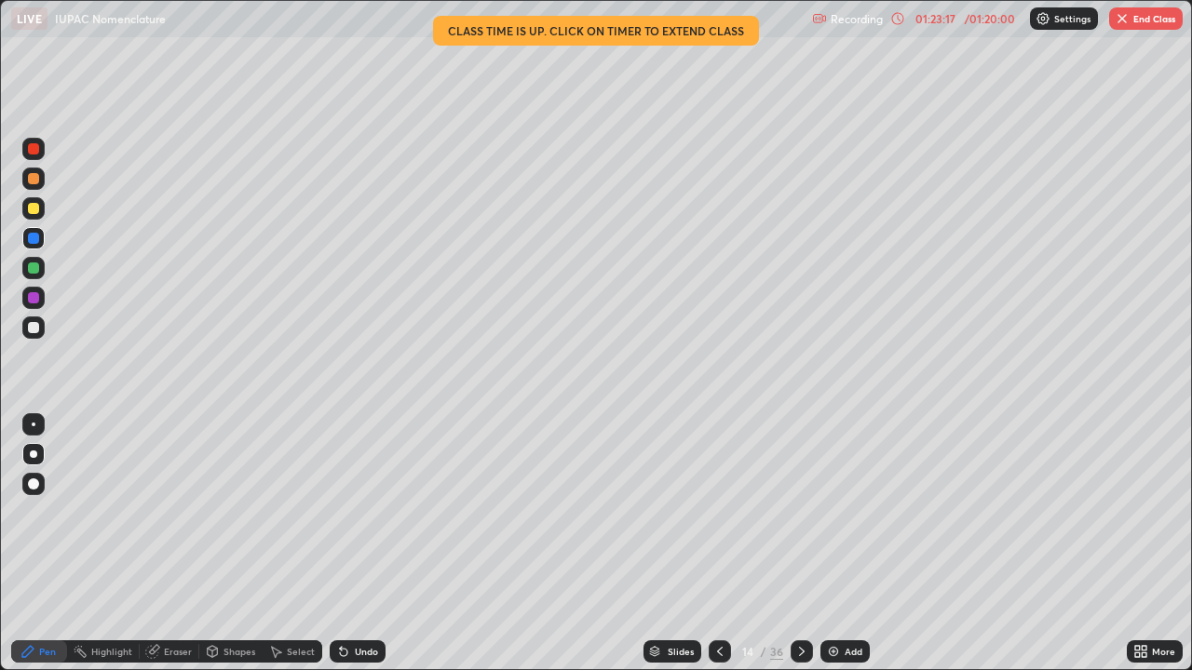
click at [40, 544] on div "Pen" at bounding box center [47, 651] width 17 height 9
click at [1150, 28] on button "End Class" at bounding box center [1146, 18] width 74 height 22
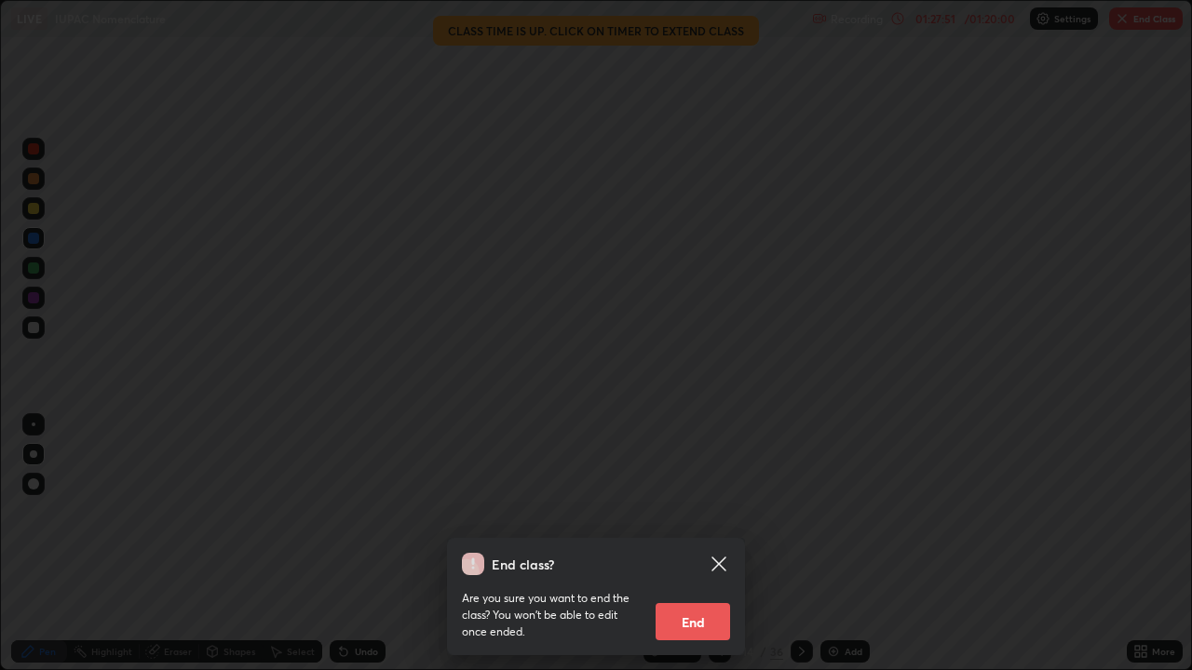
click at [700, 544] on button "End" at bounding box center [693, 621] width 74 height 37
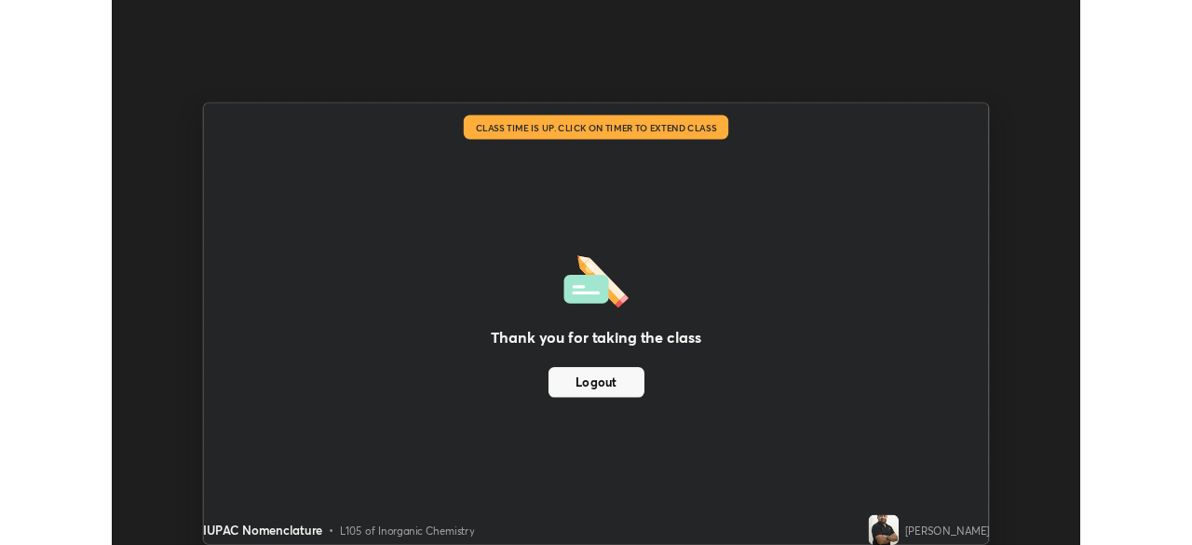
scroll to position [92571, 91924]
